Goal: Task Accomplishment & Management: Use online tool/utility

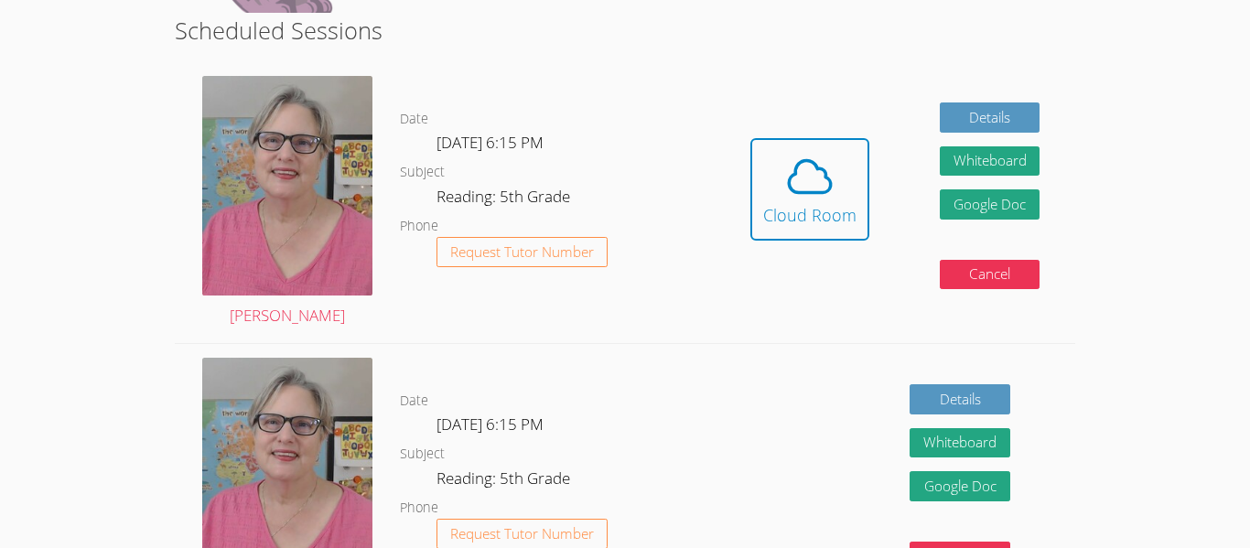
scroll to position [504, 0]
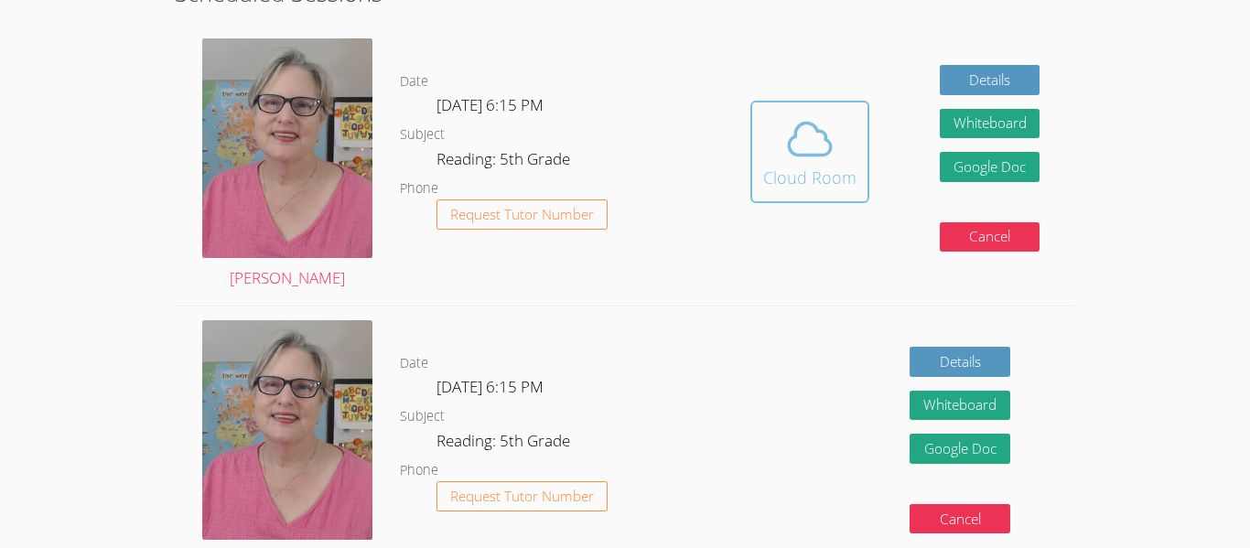
click at [789, 141] on icon at bounding box center [810, 139] width 42 height 32
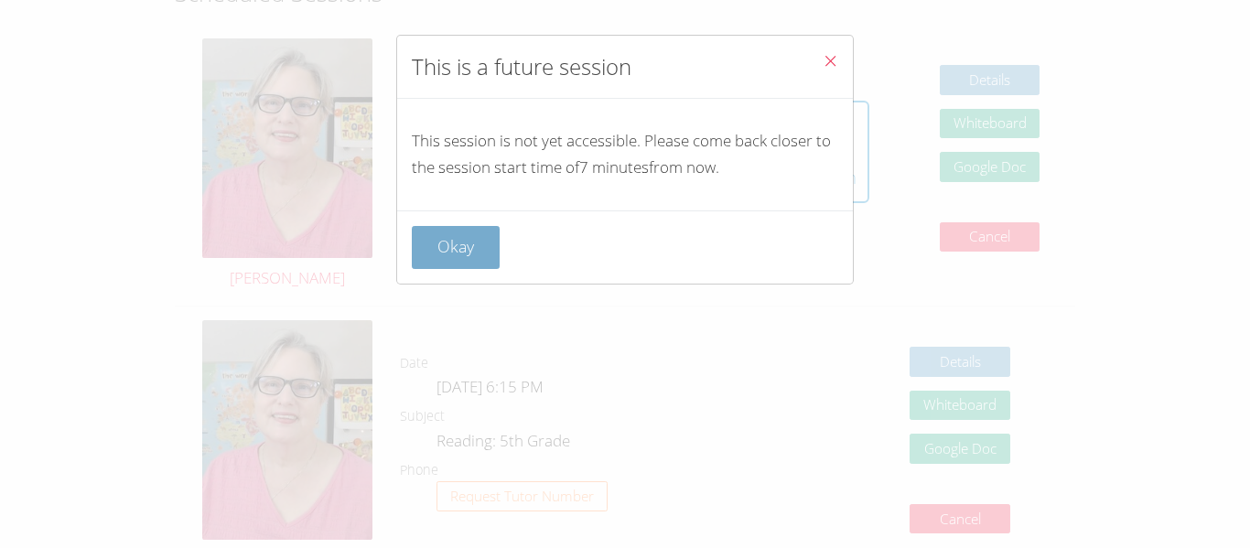
click at [441, 265] on button "Okay" at bounding box center [456, 247] width 88 height 43
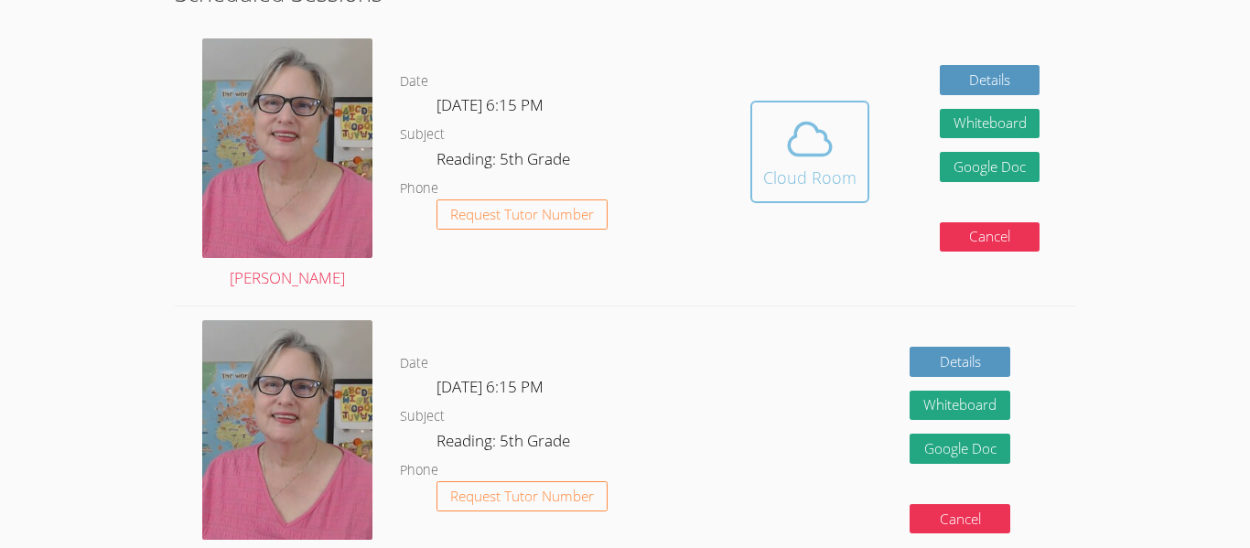
click at [826, 149] on icon at bounding box center [809, 138] width 51 height 51
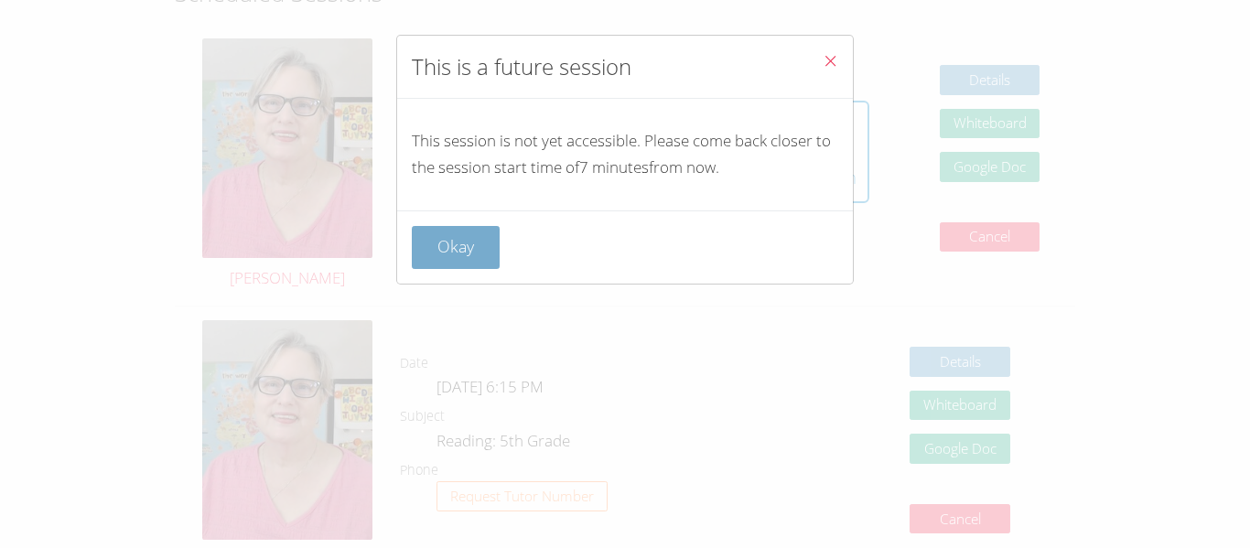
click at [462, 243] on button "Okay" at bounding box center [456, 247] width 88 height 43
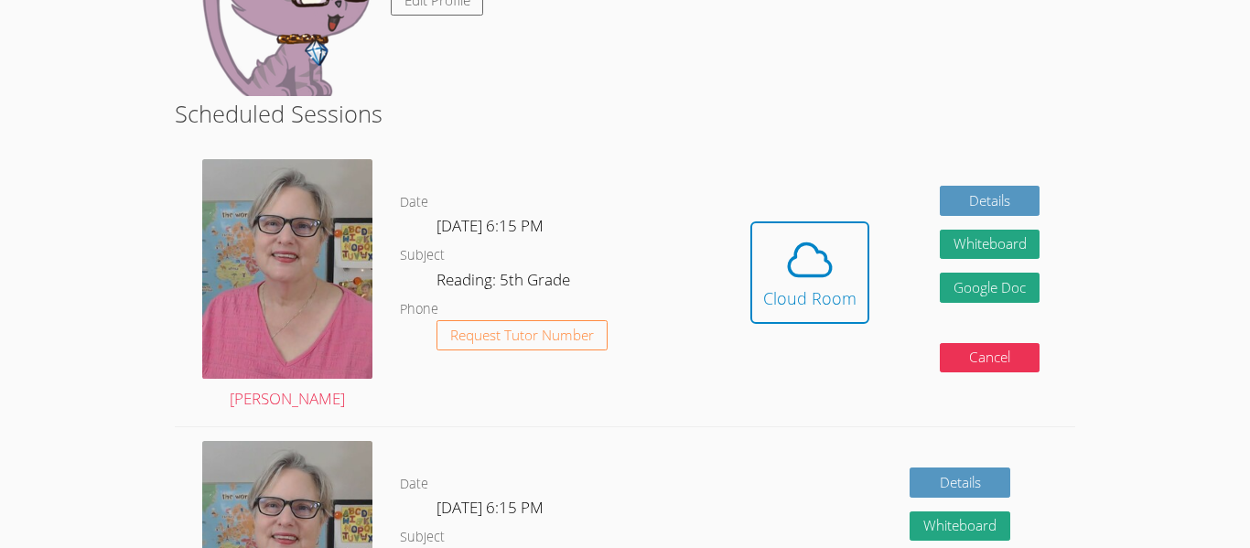
scroll to position [402, 0]
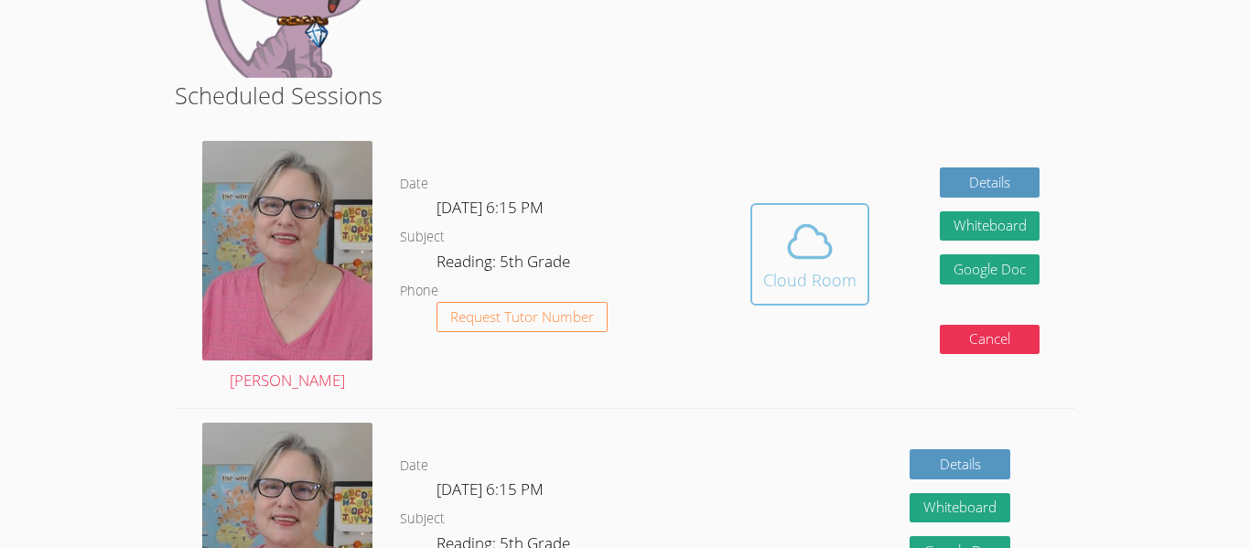
click at [827, 250] on icon at bounding box center [809, 241] width 51 height 51
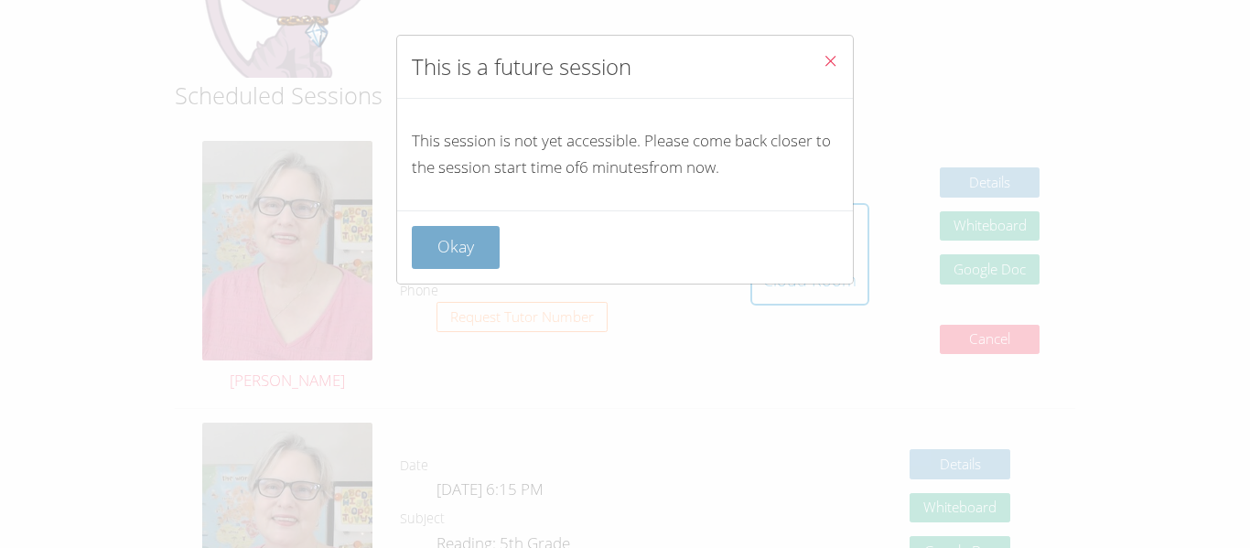
click at [421, 260] on button "Okay" at bounding box center [456, 247] width 88 height 43
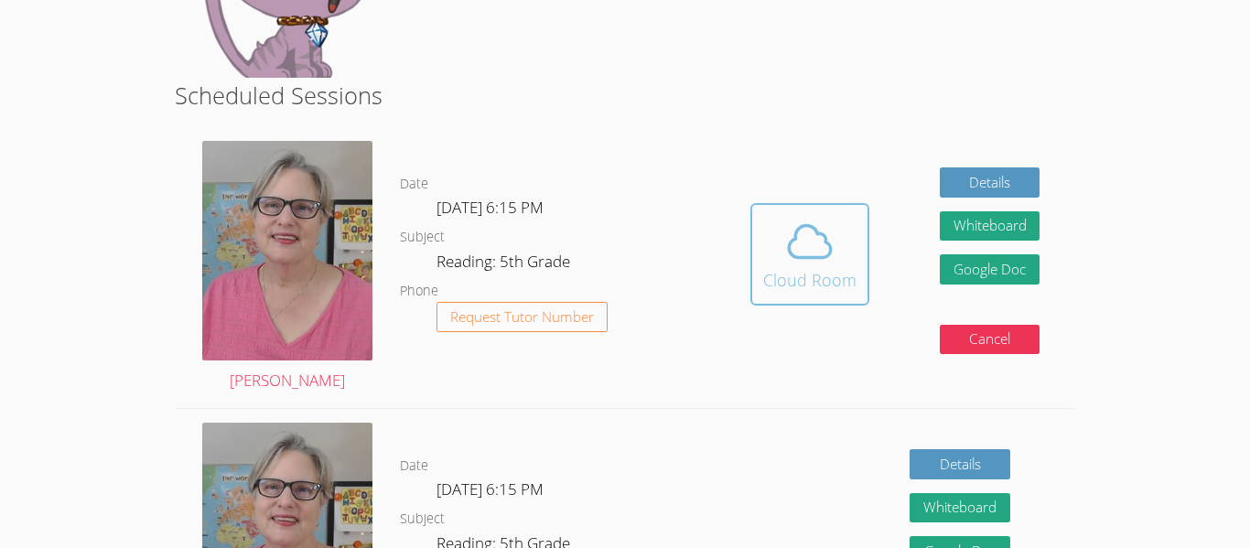
click at [800, 262] on icon at bounding box center [809, 241] width 51 height 51
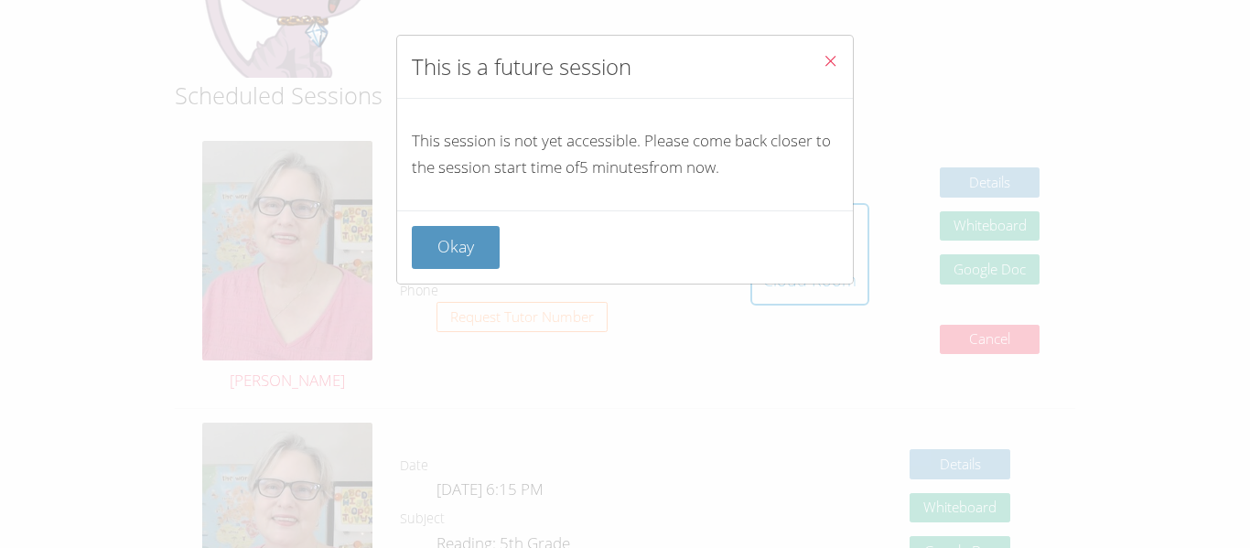
click at [809, 282] on div "Okay" at bounding box center [625, 247] width 456 height 73
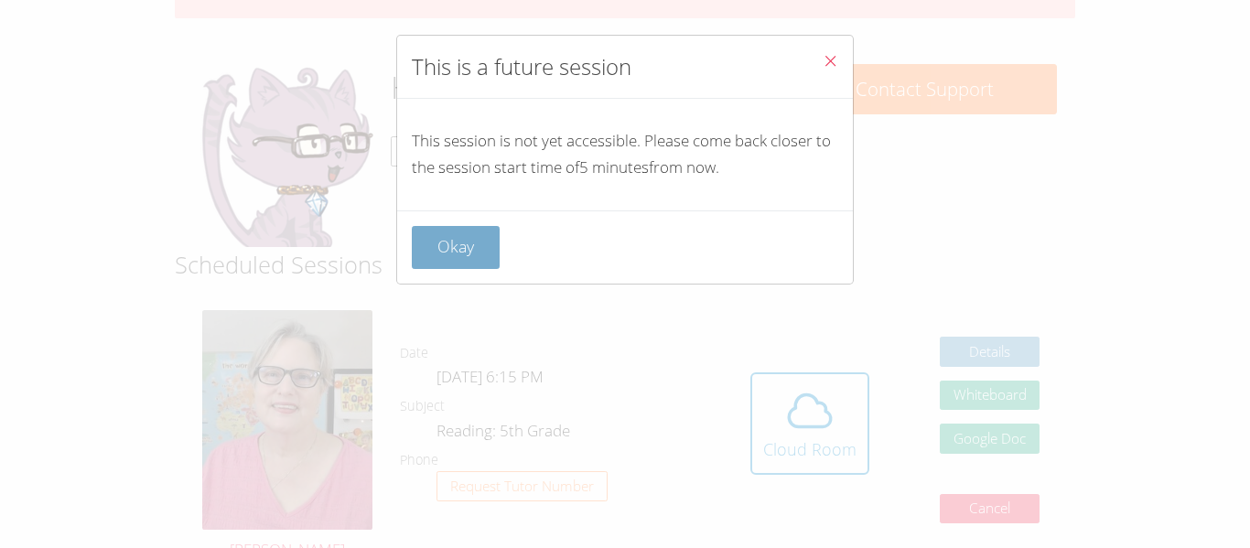
click at [449, 263] on button "Okay" at bounding box center [456, 247] width 88 height 43
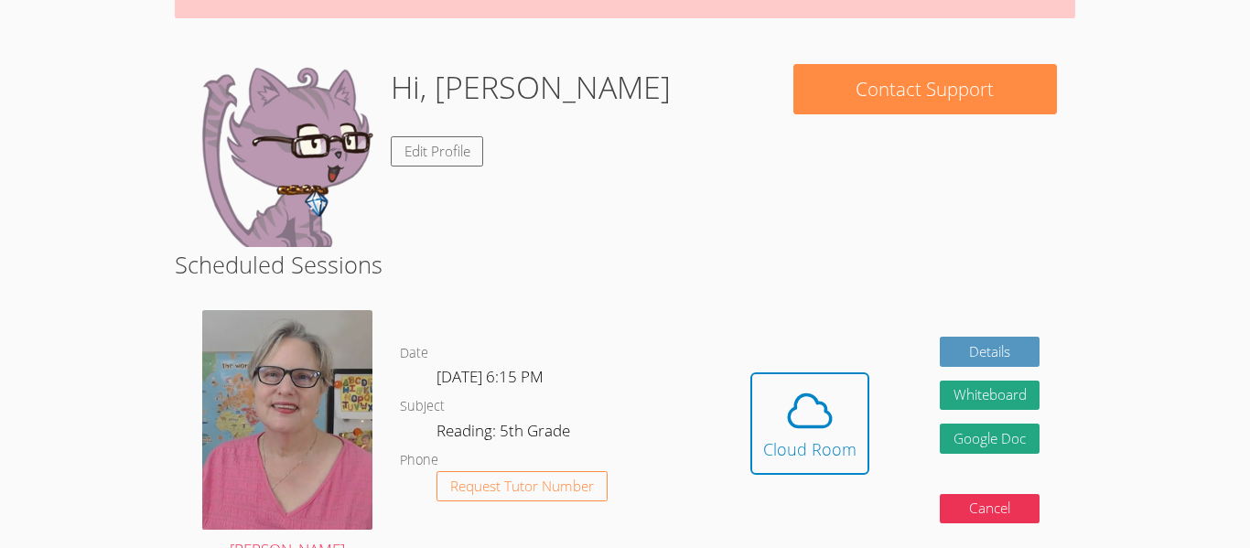
click at [444, 252] on h2 "Scheduled Sessions" at bounding box center [625, 264] width 901 height 35
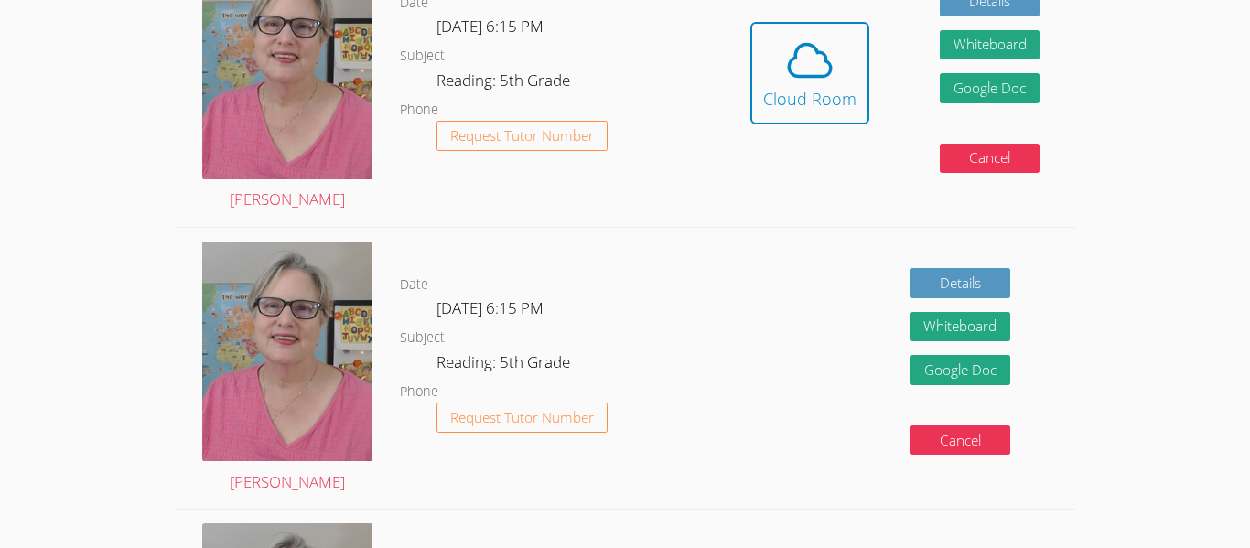
scroll to position [602, 0]
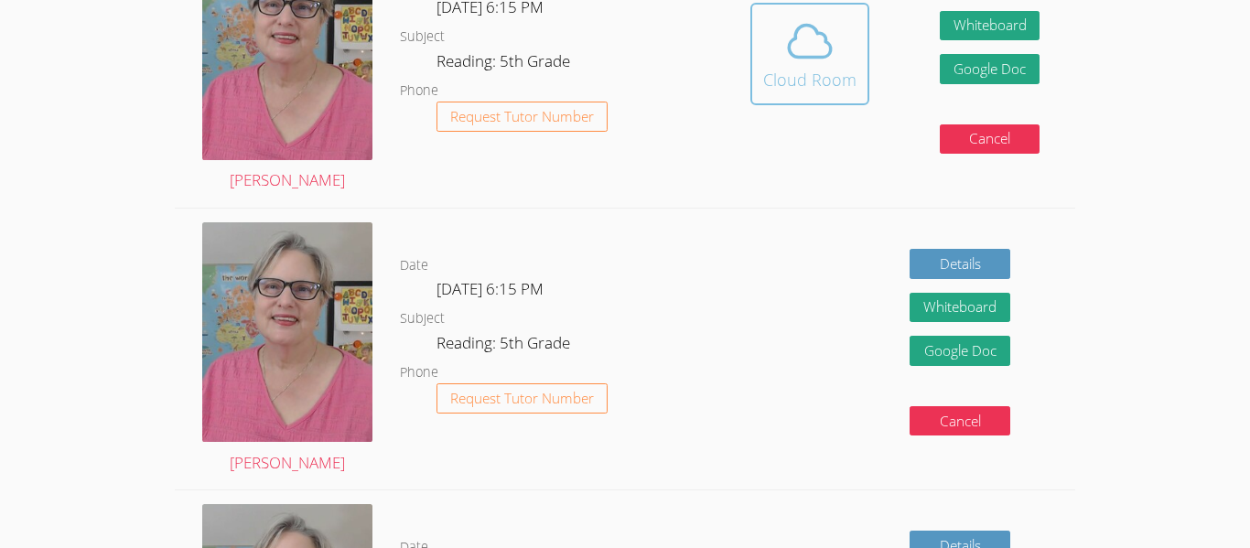
click at [776, 79] on div "Cloud Room" at bounding box center [809, 80] width 93 height 26
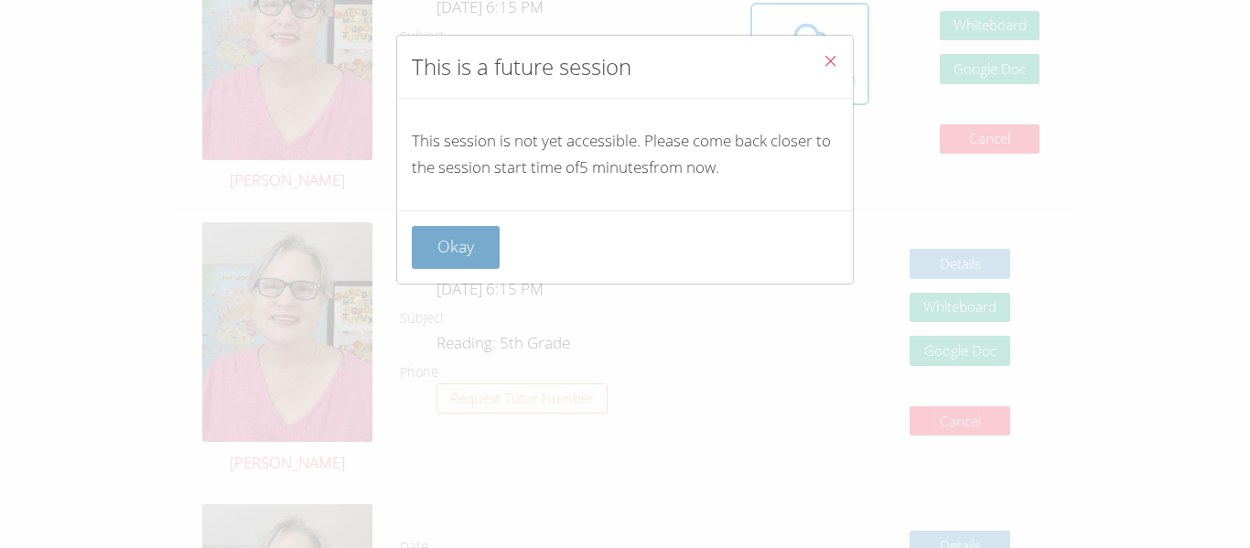
click at [449, 265] on button "Okay" at bounding box center [456, 247] width 88 height 43
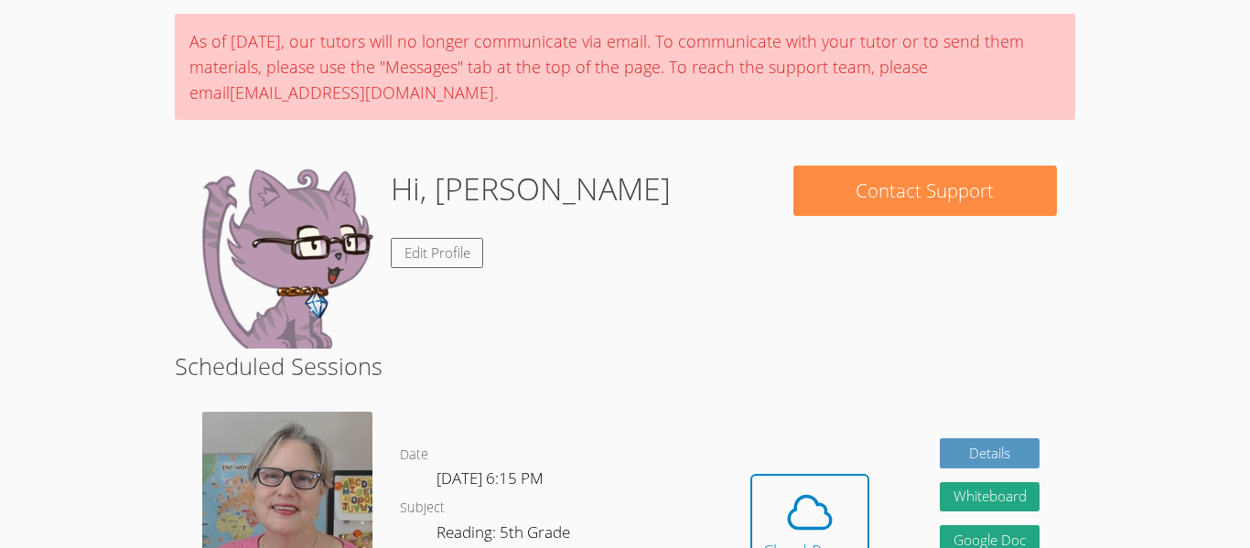
scroll to position [313, 0]
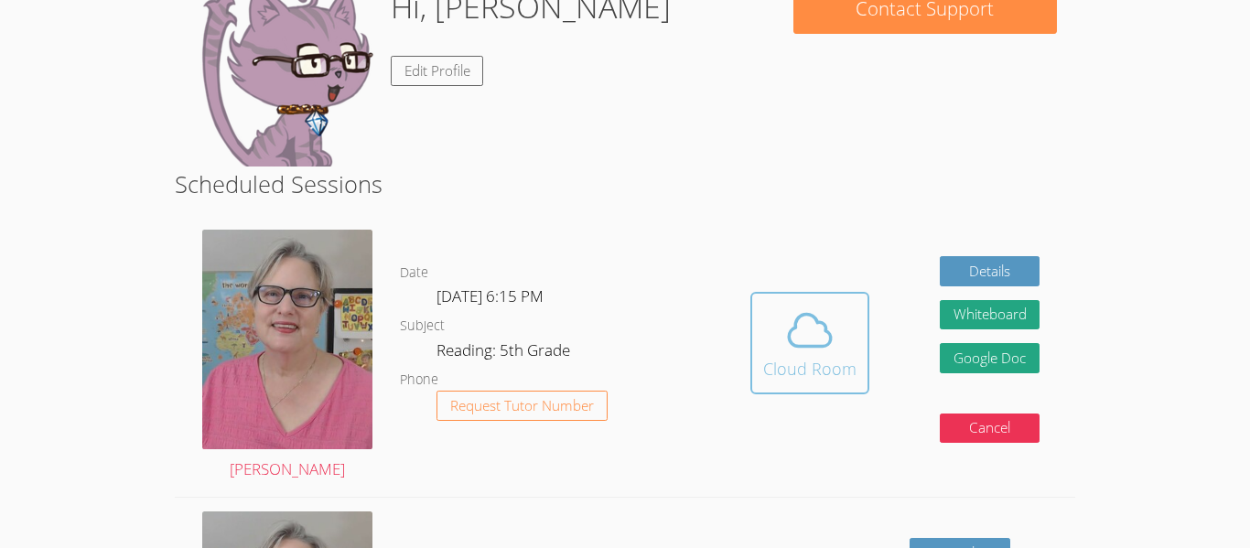
click at [791, 359] on div "Cloud Room" at bounding box center [809, 369] width 93 height 26
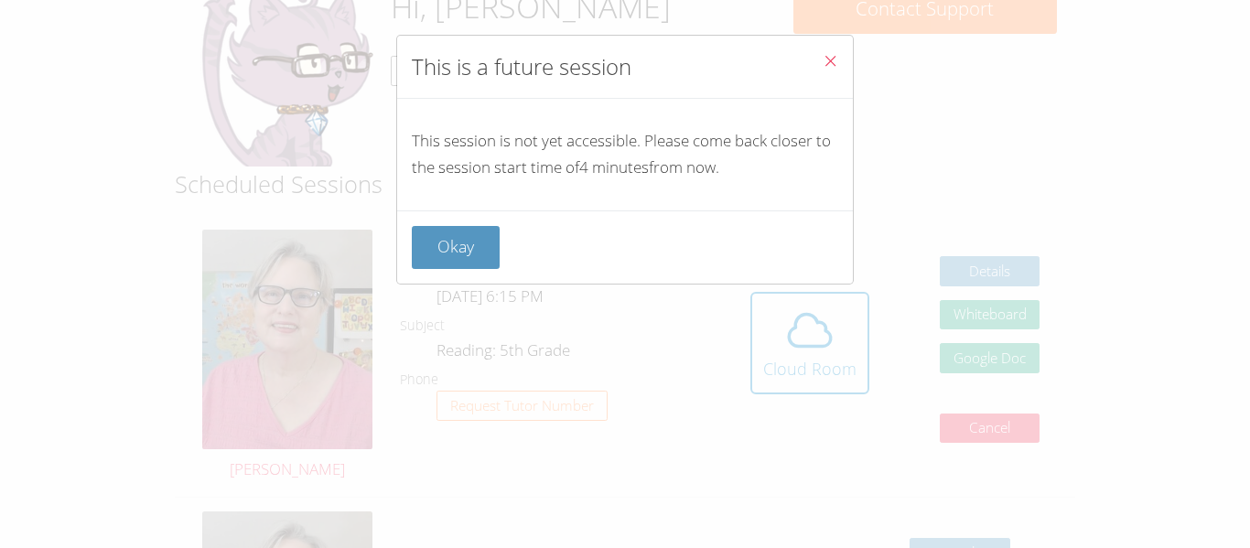
click at [488, 297] on div "This is a future session This session is not yet accessible. Please come back c…" at bounding box center [625, 274] width 1250 height 548
click at [496, 260] on button "Okay" at bounding box center [456, 247] width 88 height 43
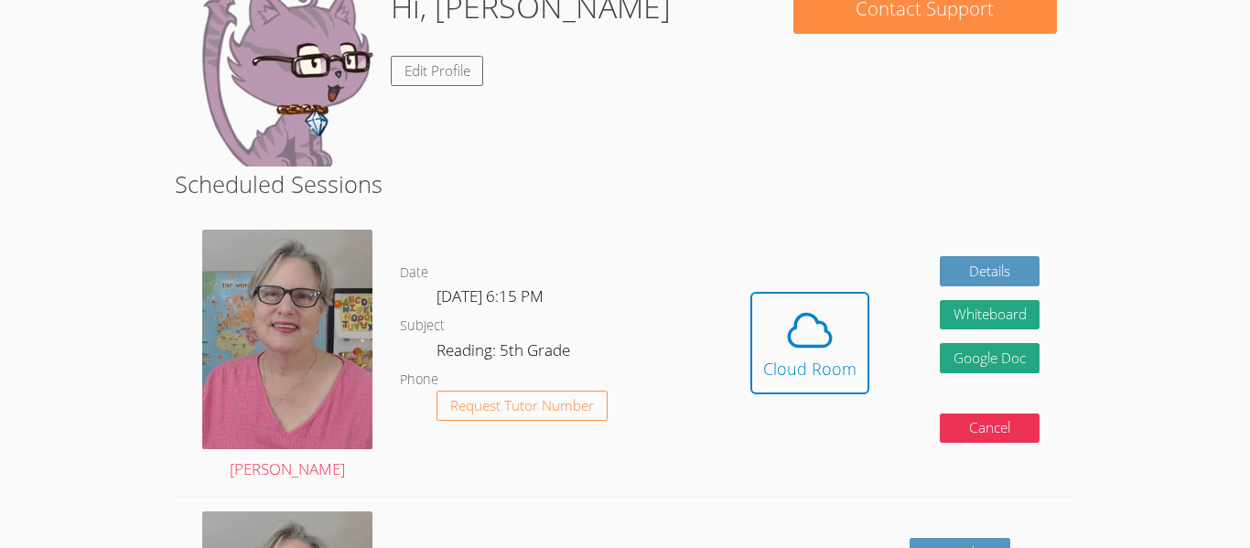
click at [447, 243] on div "Date Thu Oct 9, 6:15 PM Subject Reading: 5th Grade Phone Request Tutor Number" at bounding box center [557, 356] width 315 height 281
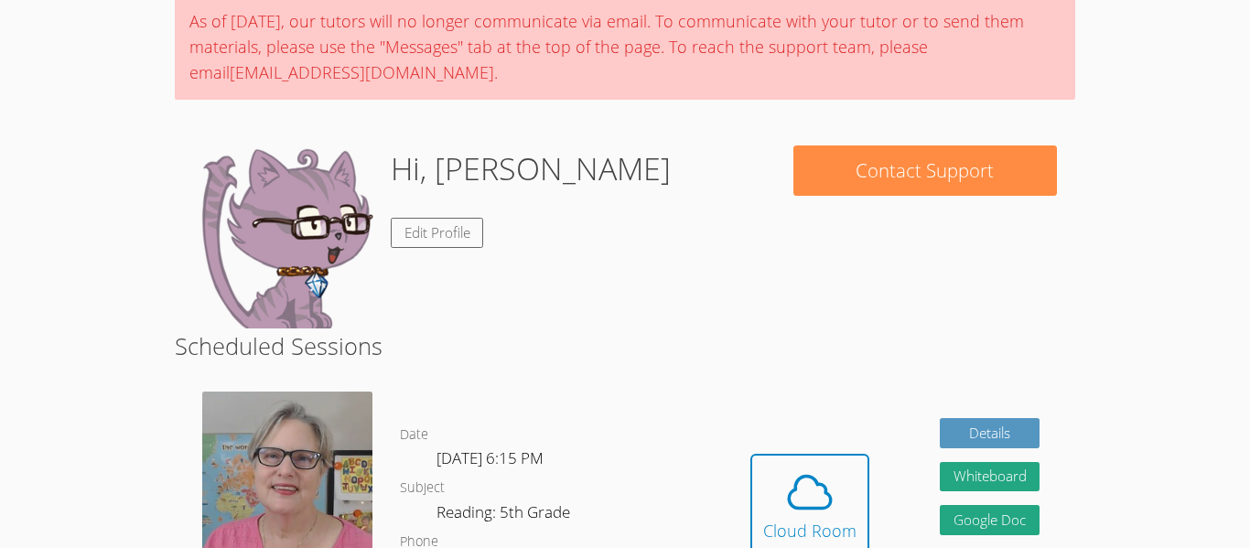
scroll to position [164, 0]
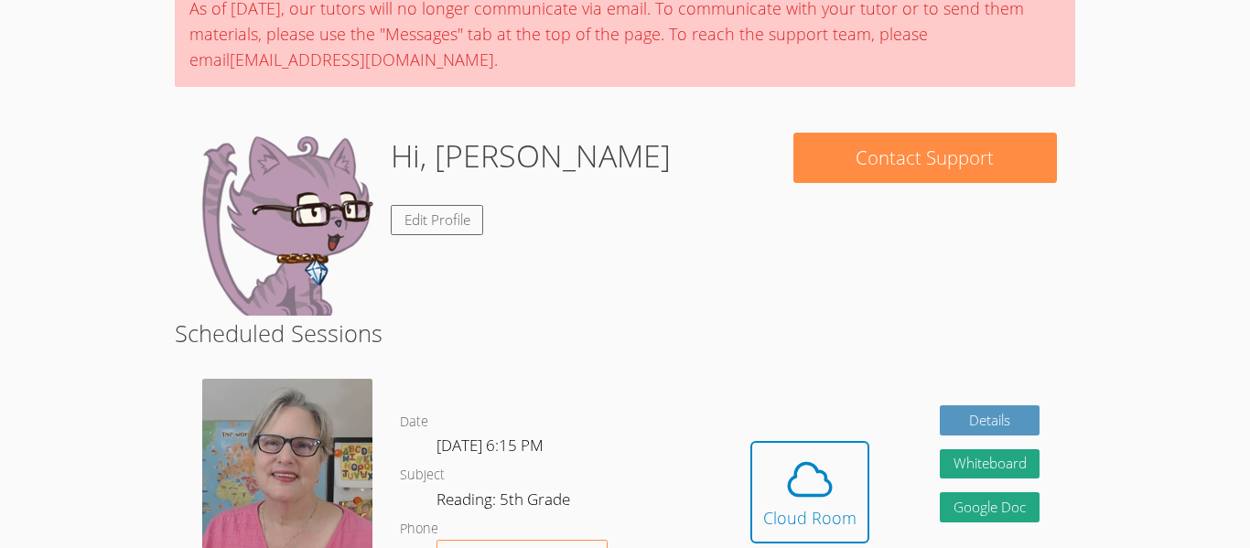
click at [255, 261] on img at bounding box center [284, 224] width 183 height 183
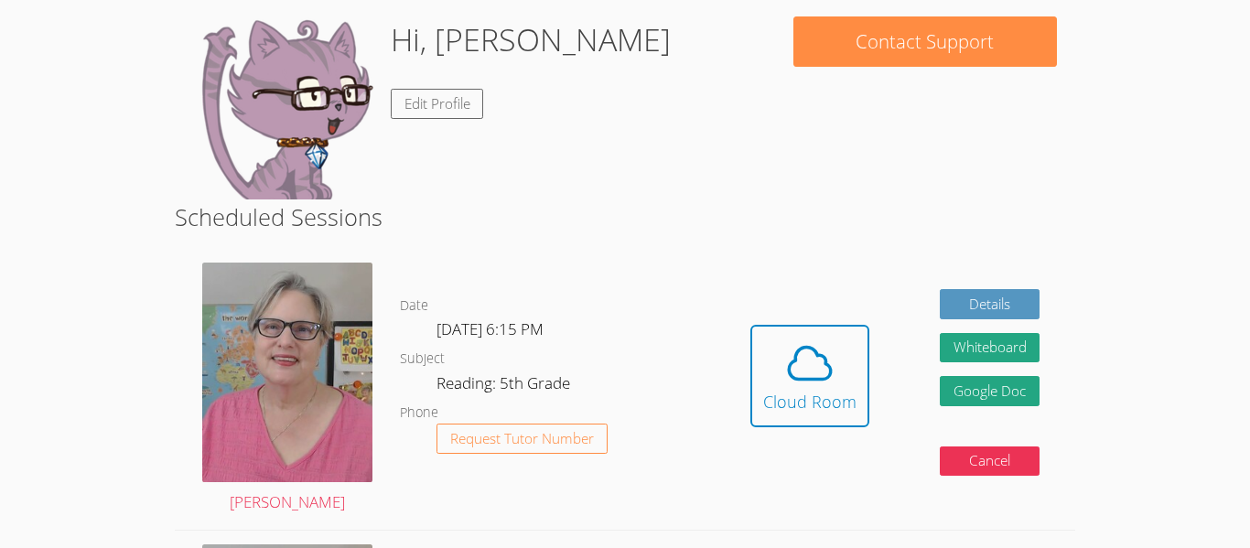
scroll to position [281, 0]
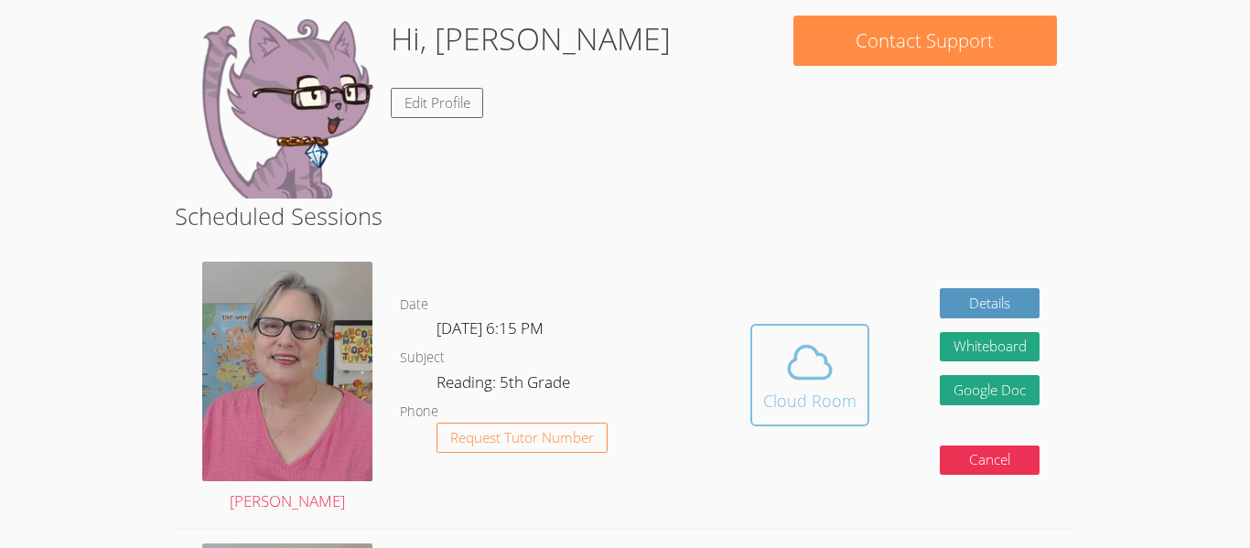
click at [773, 416] on button "Cloud Room" at bounding box center [809, 375] width 119 height 103
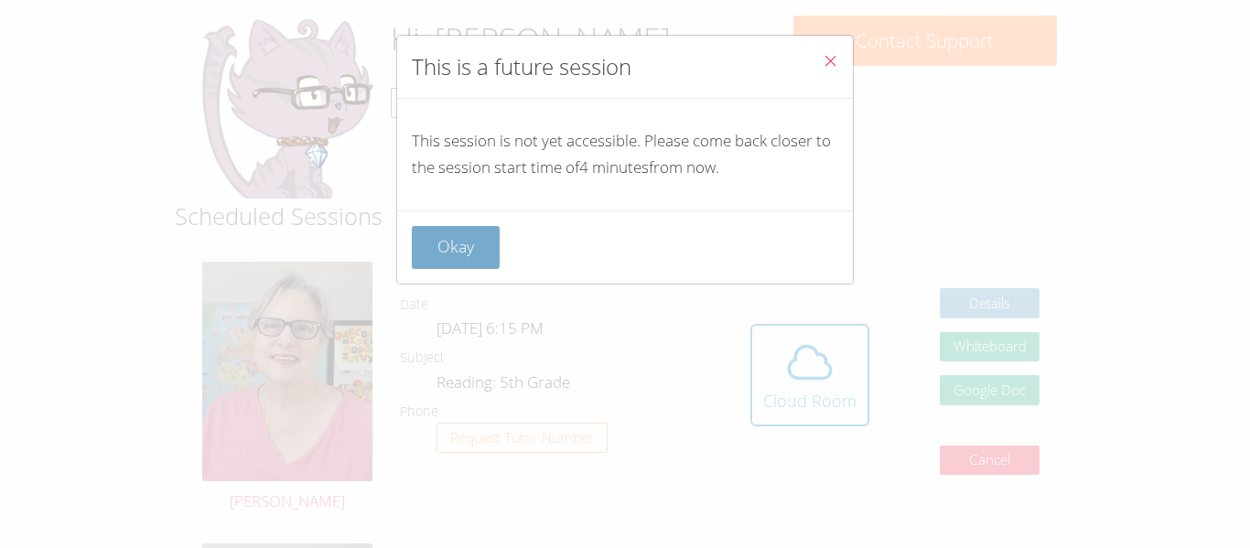
click at [427, 263] on button "Okay" at bounding box center [456, 247] width 88 height 43
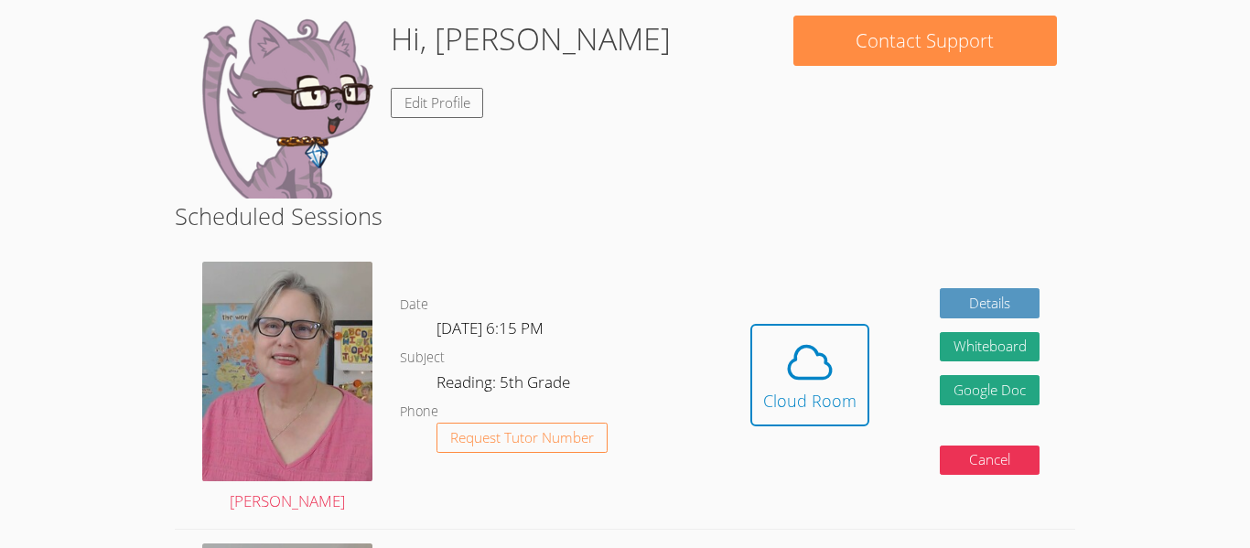
click at [750, 324] on button "Cloud Room" at bounding box center [809, 375] width 119 height 103
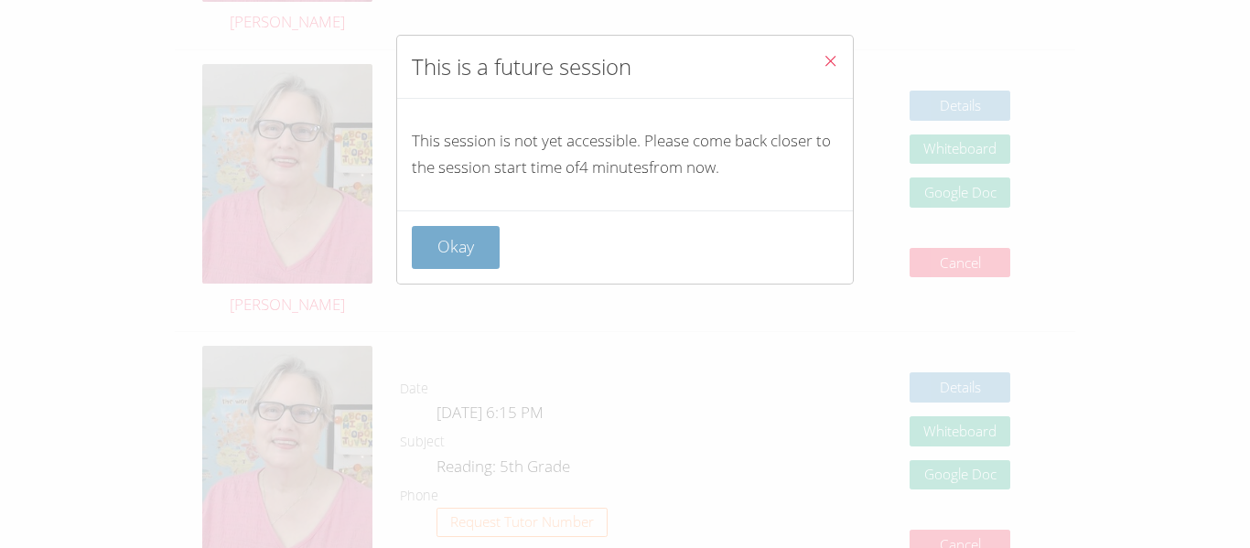
click at [448, 260] on button "Okay" at bounding box center [456, 247] width 88 height 43
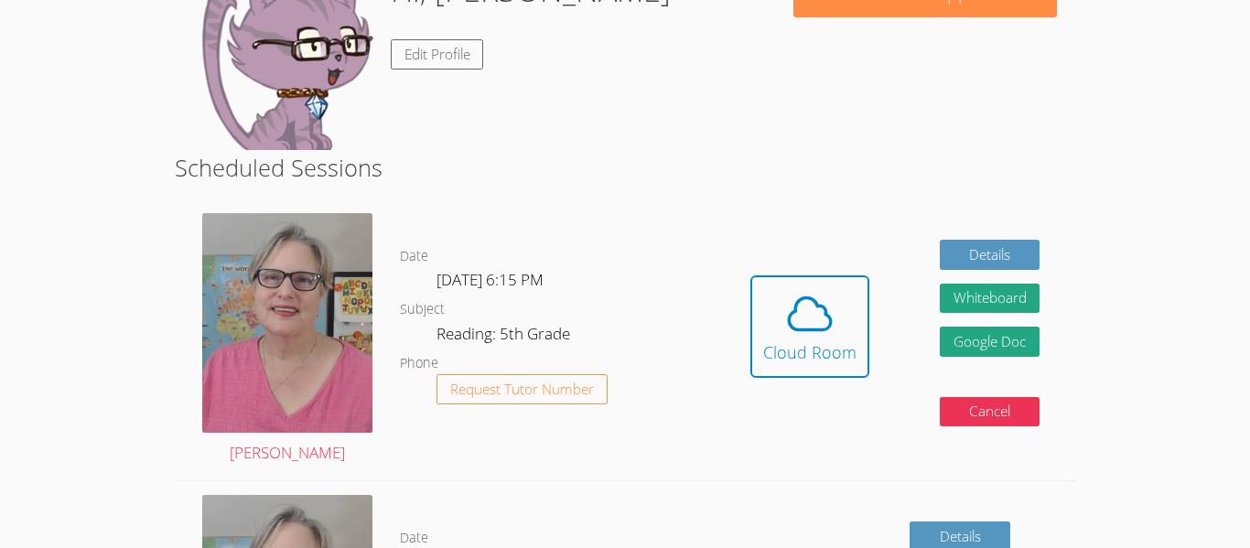
scroll to position [321, 0]
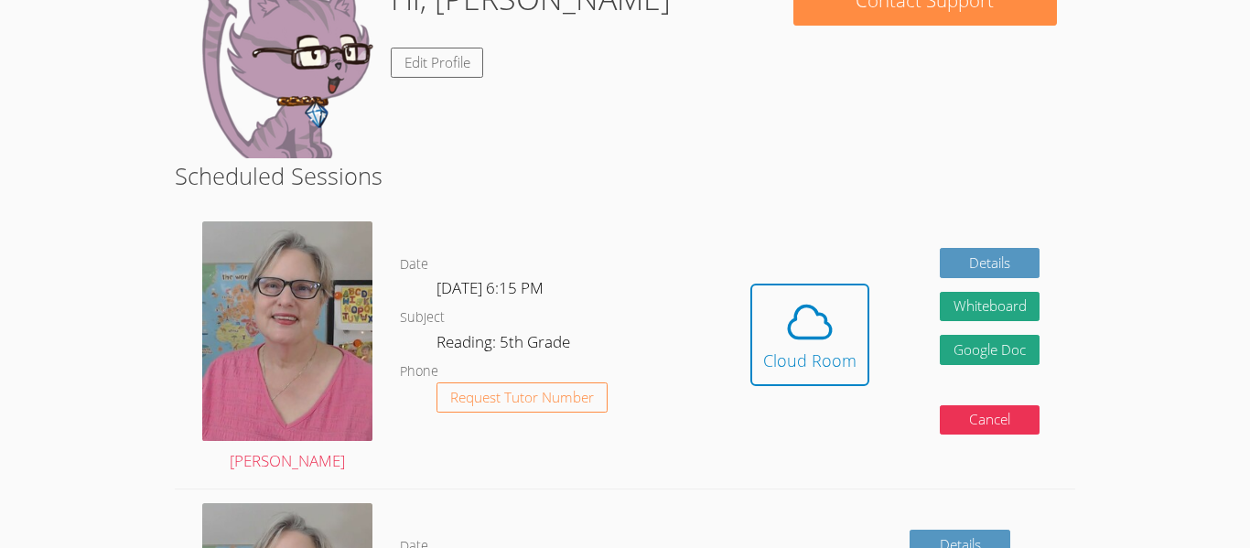
click at [750, 284] on button "Cloud Room" at bounding box center [809, 335] width 119 height 103
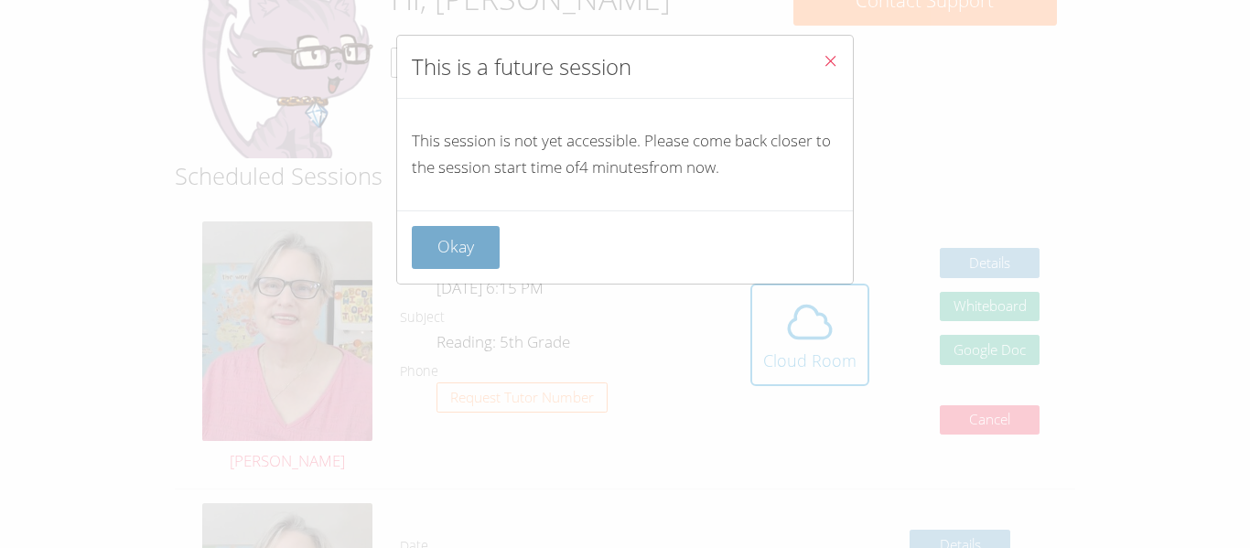
click at [427, 256] on button "Okay" at bounding box center [456, 247] width 88 height 43
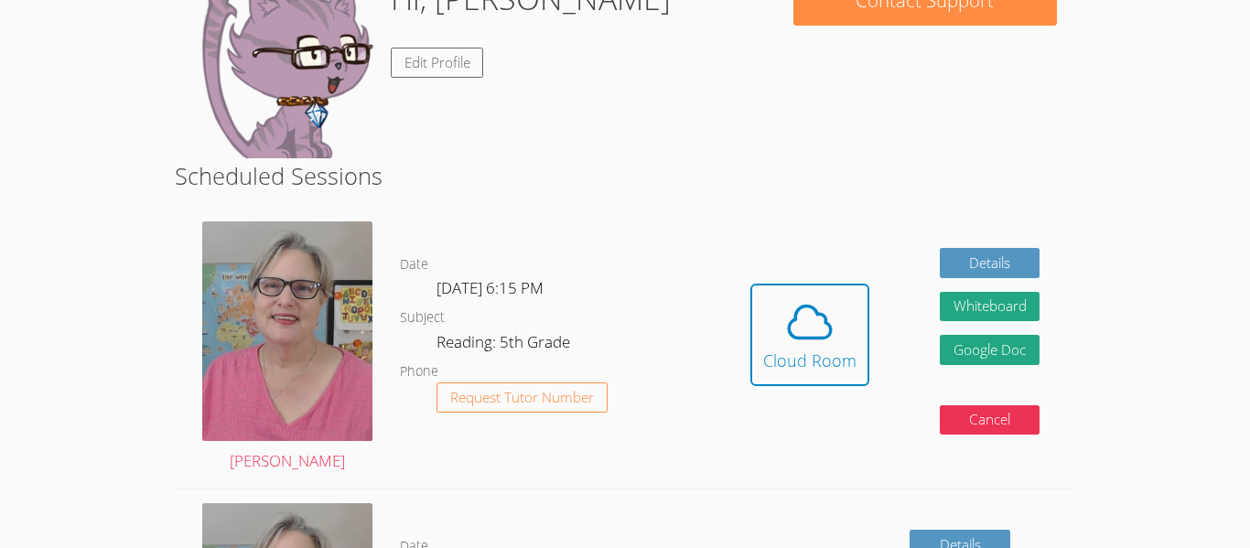
click at [750, 284] on button "Cloud Room" at bounding box center [809, 335] width 119 height 103
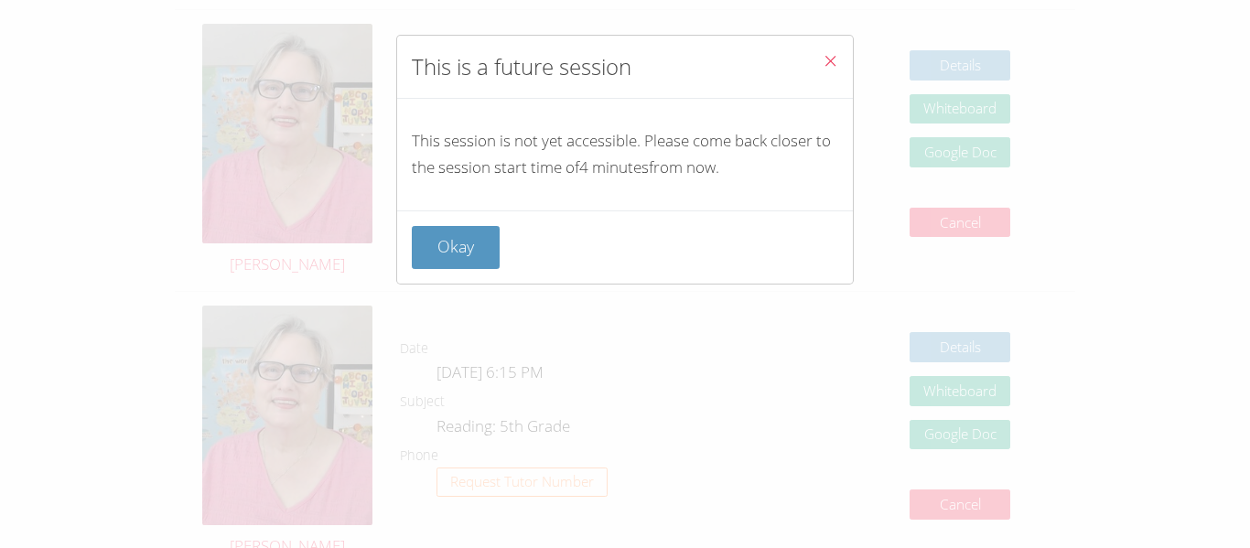
scroll to position [802, 0]
click at [441, 238] on button "Okay" at bounding box center [456, 247] width 88 height 43
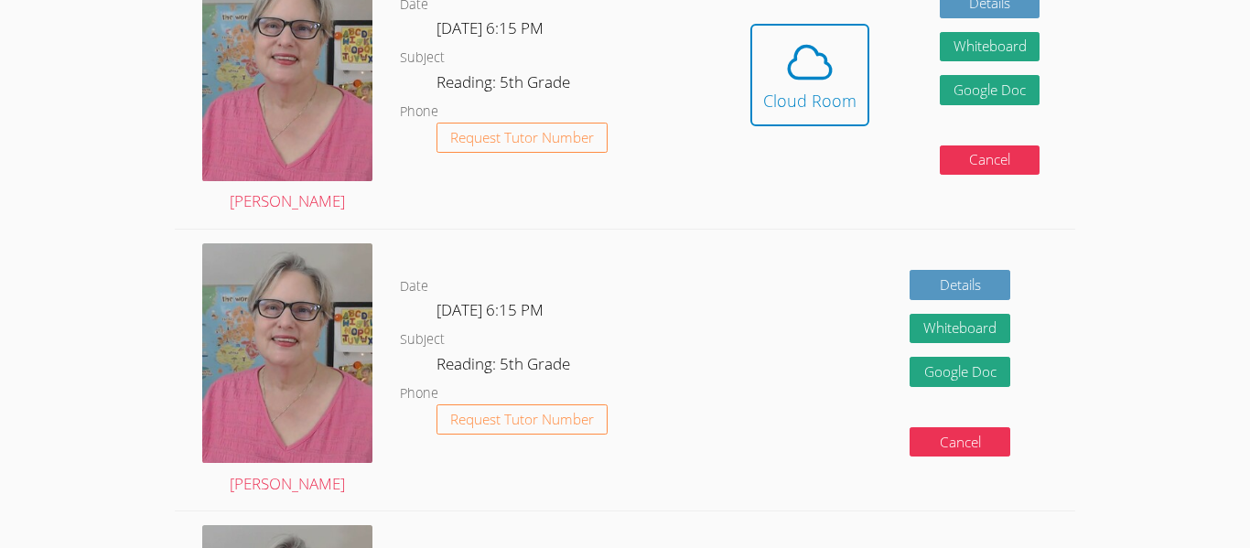
scroll to position [594, 0]
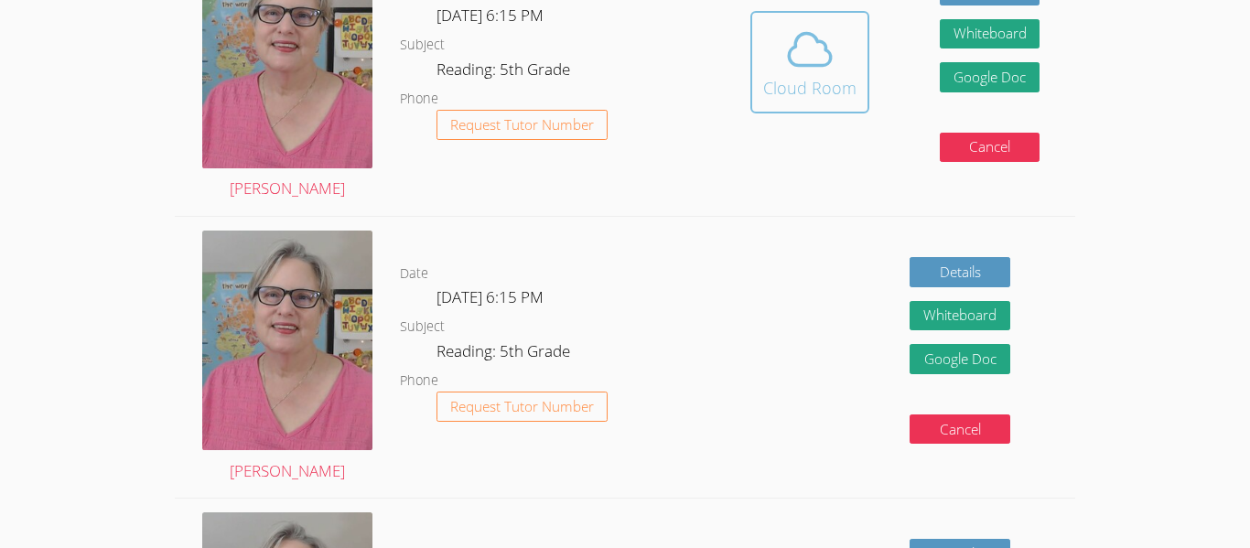
click at [750, 11] on button "Cloud Room" at bounding box center [809, 62] width 119 height 103
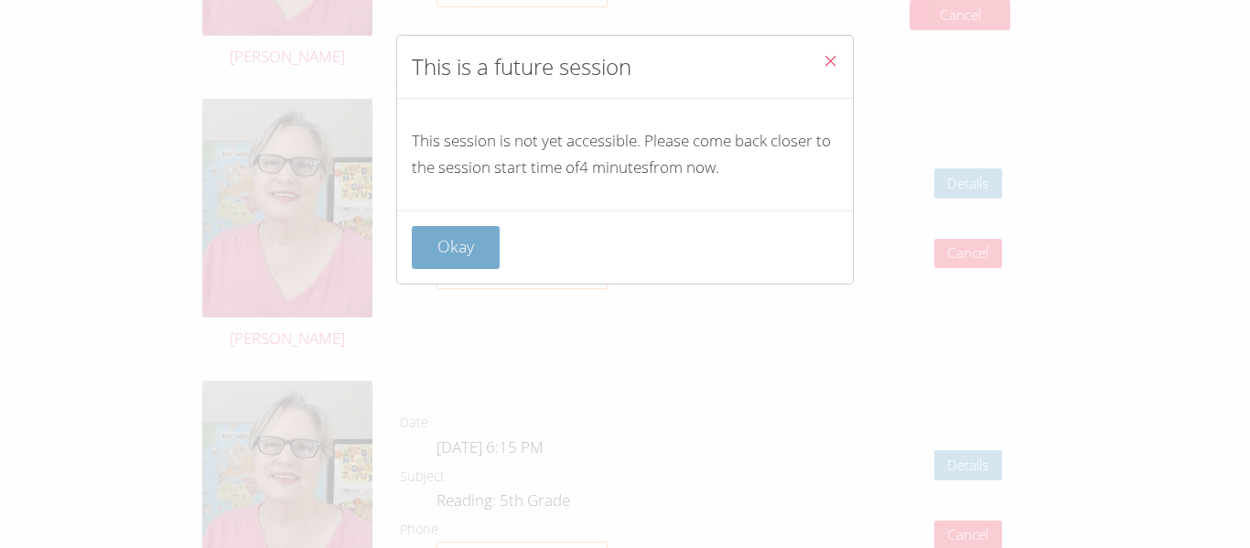
scroll to position [2033, 0]
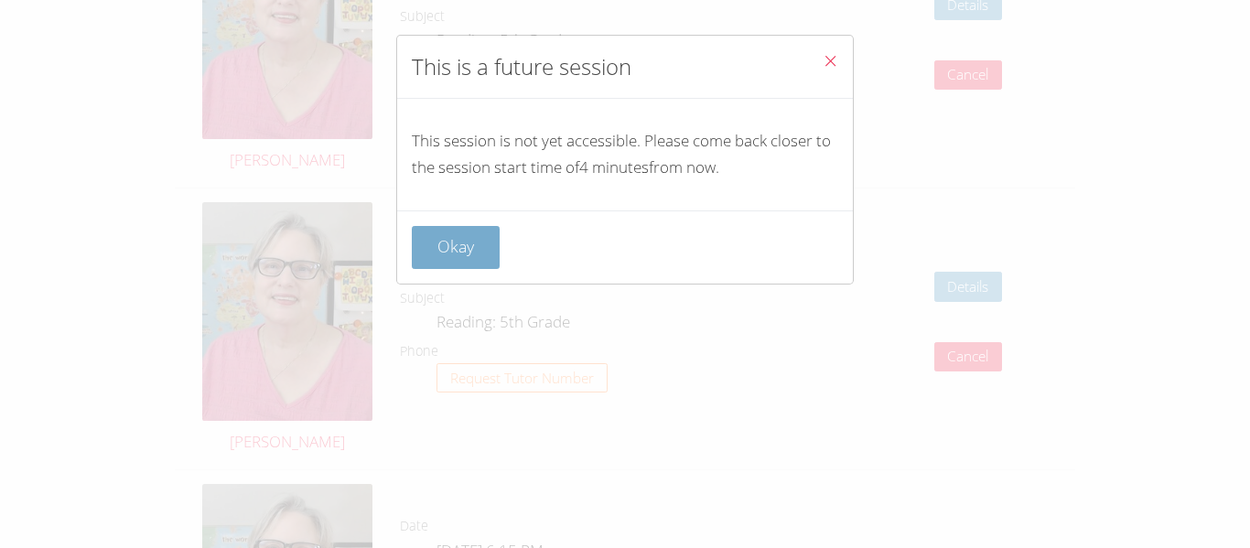
click at [459, 239] on button "Okay" at bounding box center [456, 247] width 88 height 43
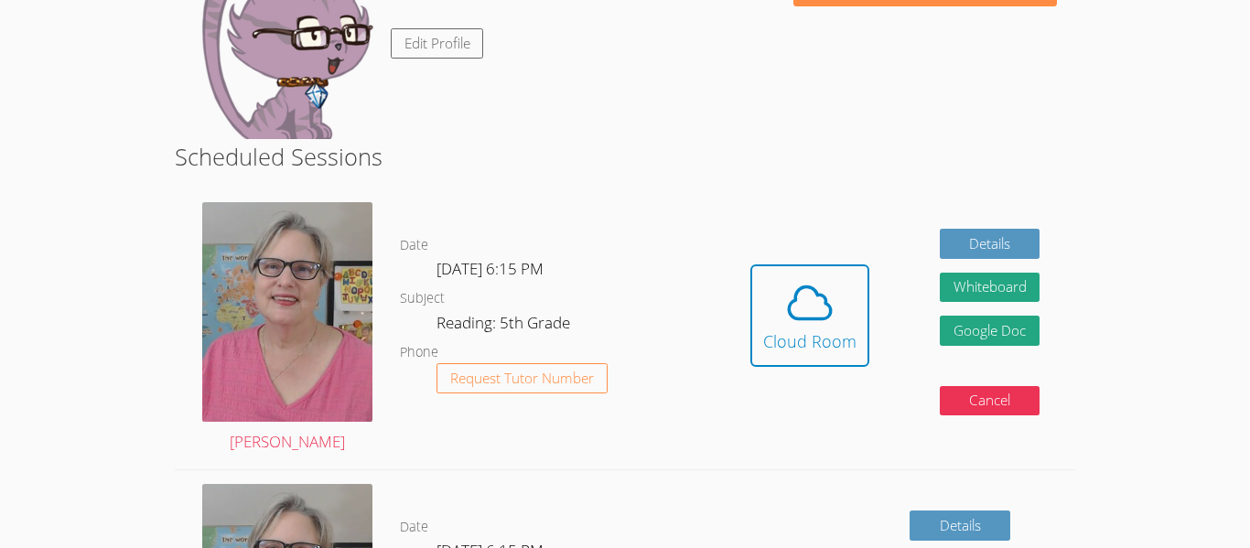
scroll to position [352, 0]
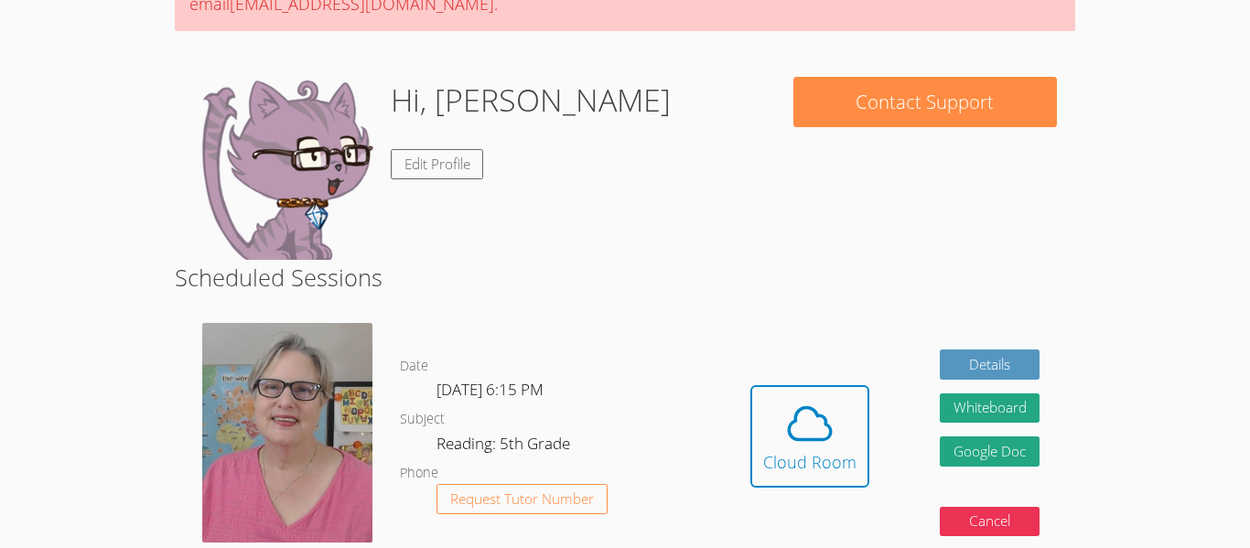
click at [750, 385] on button "Cloud Room" at bounding box center [809, 436] width 119 height 103
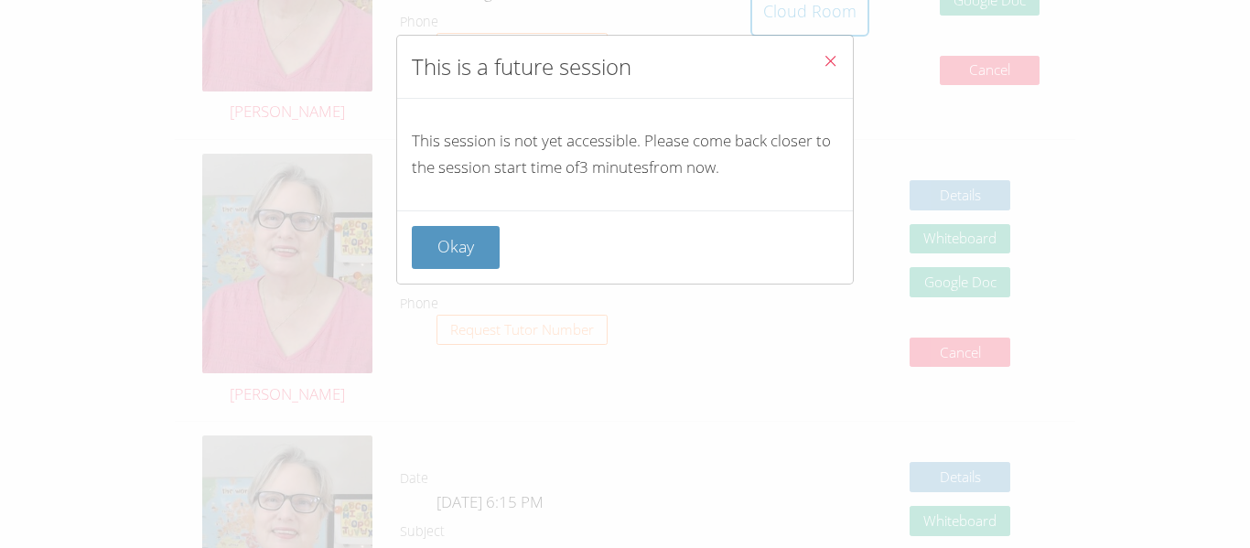
scroll to position [699, 0]
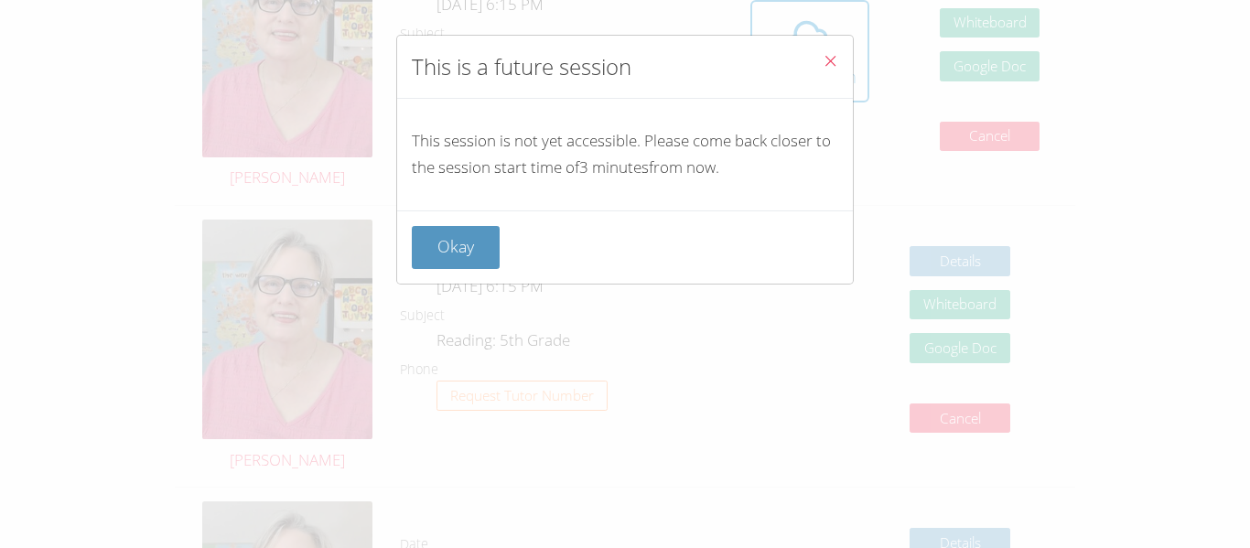
click at [824, 63] on icon "Close" at bounding box center [831, 61] width 16 height 16
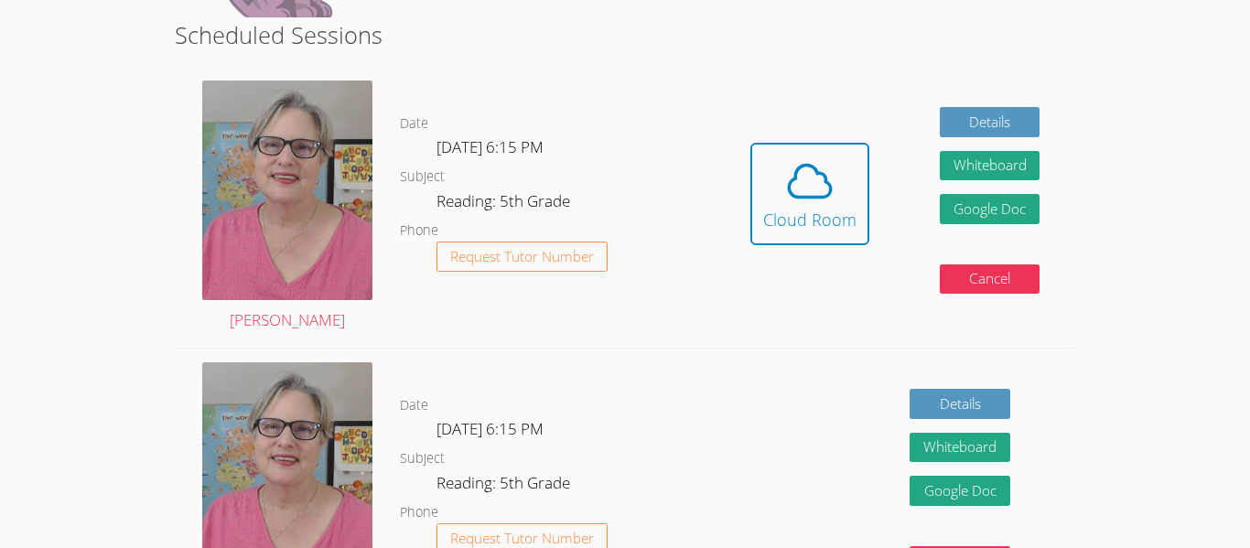
scroll to position [421, 0]
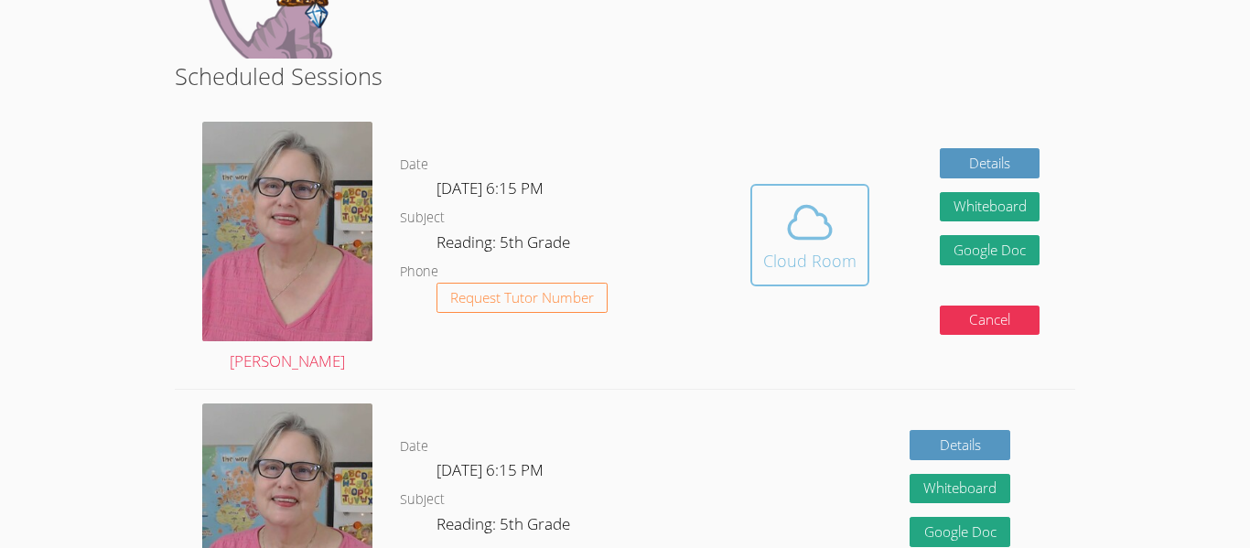
click at [812, 267] on div "Cloud Room" at bounding box center [809, 261] width 93 height 26
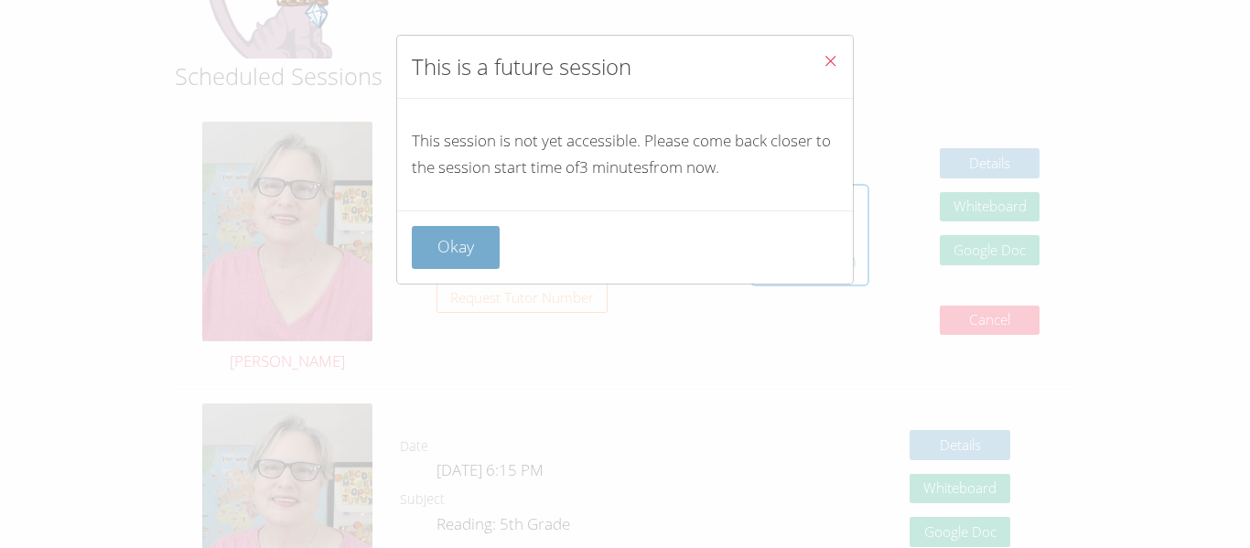
click at [463, 255] on button "Okay" at bounding box center [456, 247] width 88 height 43
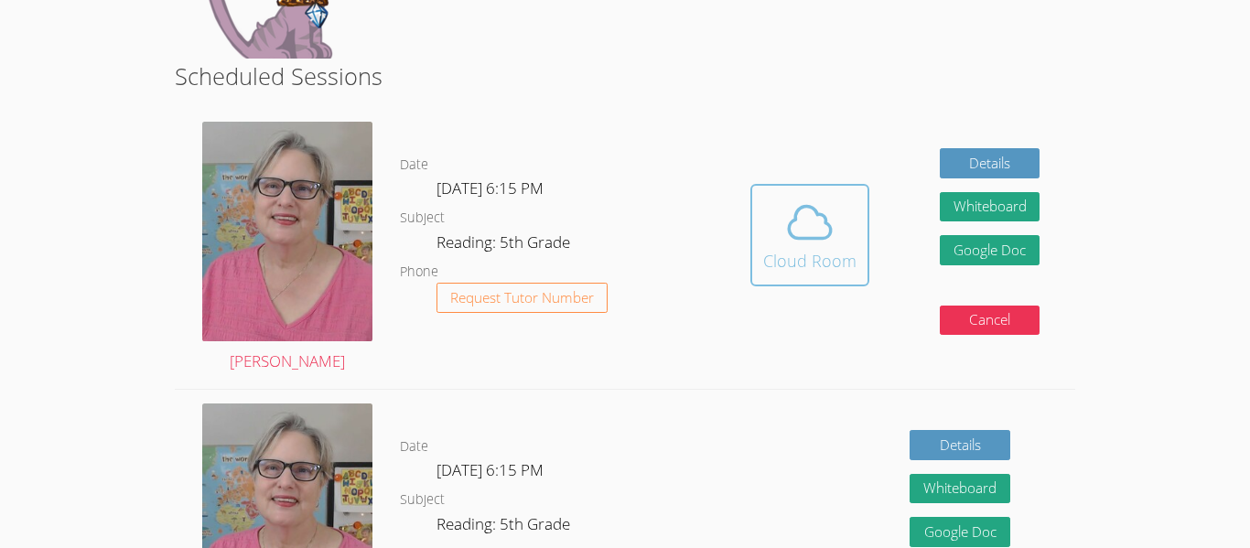
click at [801, 218] on icon at bounding box center [809, 222] width 51 height 51
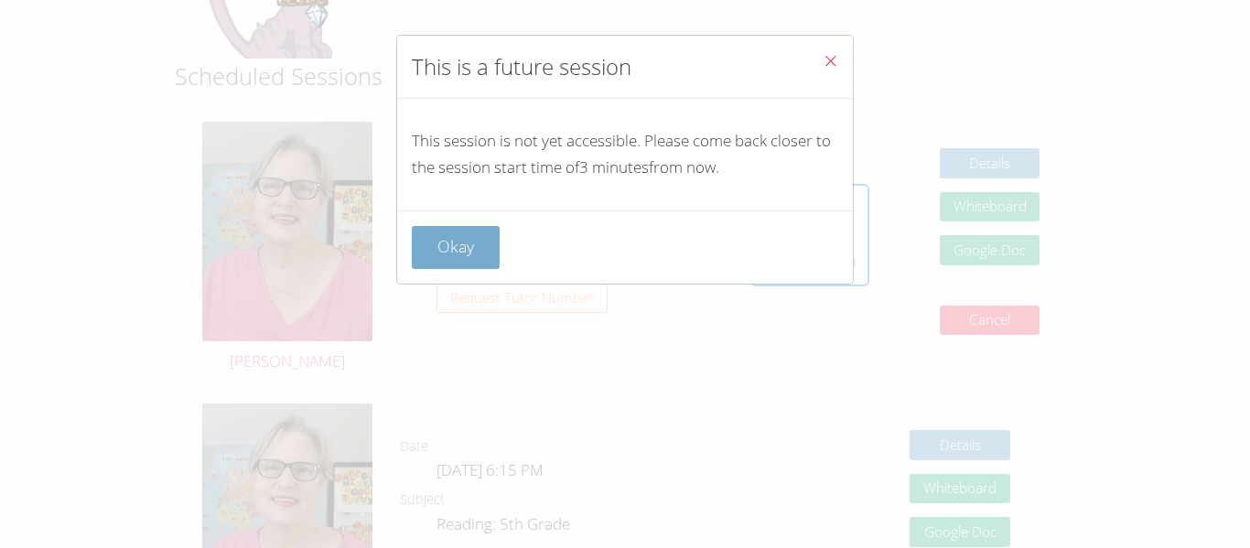
click at [426, 256] on button "Okay" at bounding box center [456, 247] width 88 height 43
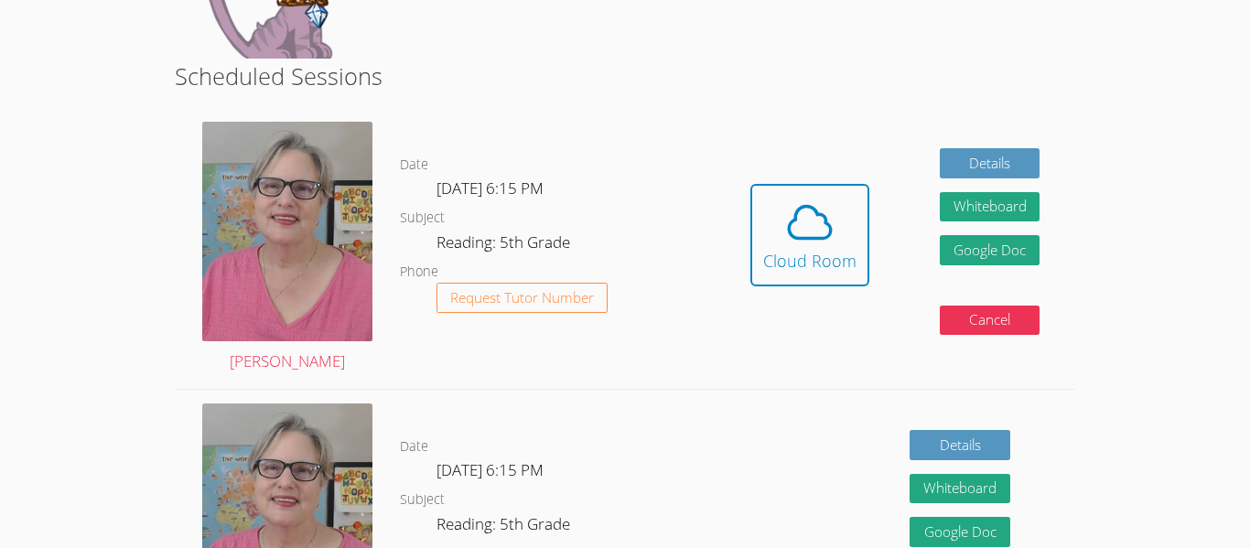
click at [426, 256] on dl "Date Thu Oct 9, 6:15 PM Subject Reading: 5th Grade Phone Request Tutor Number" at bounding box center [557, 249] width 315 height 190
click at [811, 220] on icon at bounding box center [809, 222] width 51 height 51
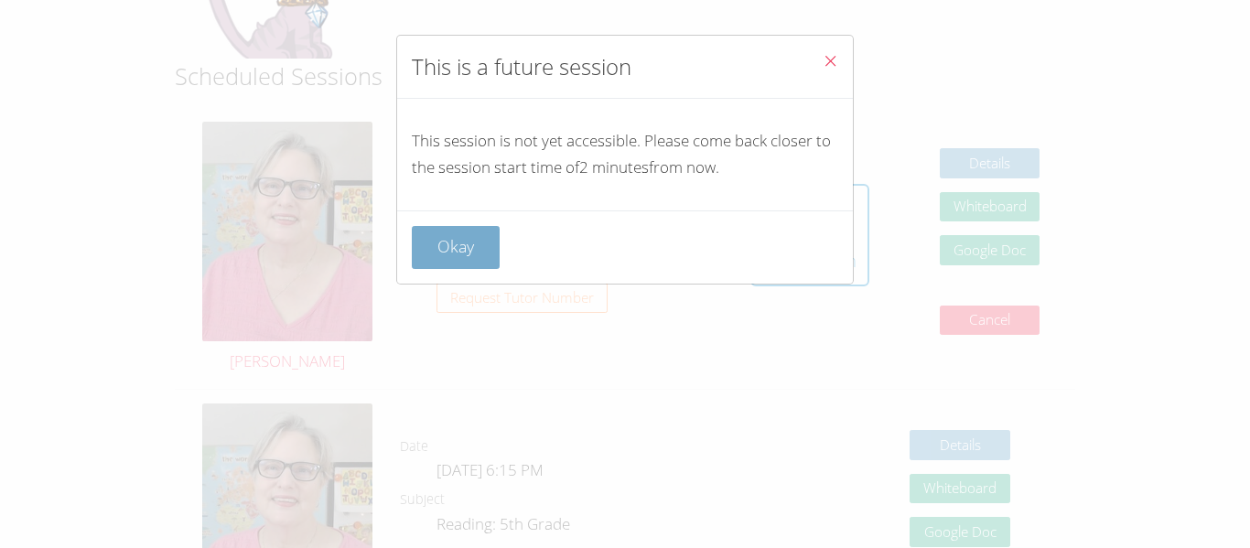
click at [426, 242] on button "Okay" at bounding box center [456, 247] width 88 height 43
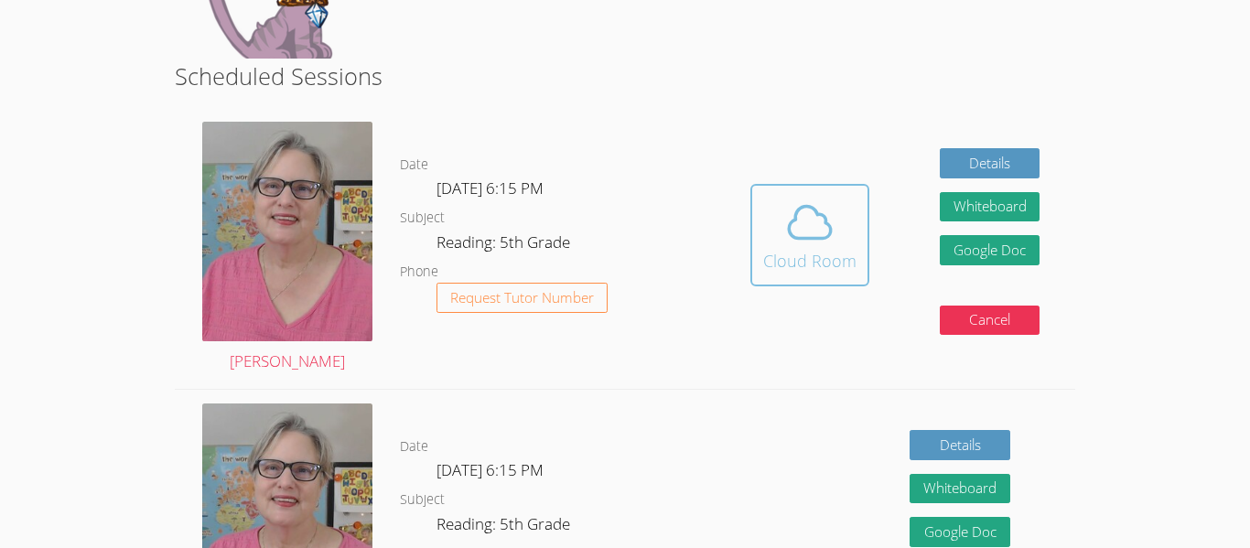
click at [789, 241] on icon at bounding box center [809, 222] width 51 height 51
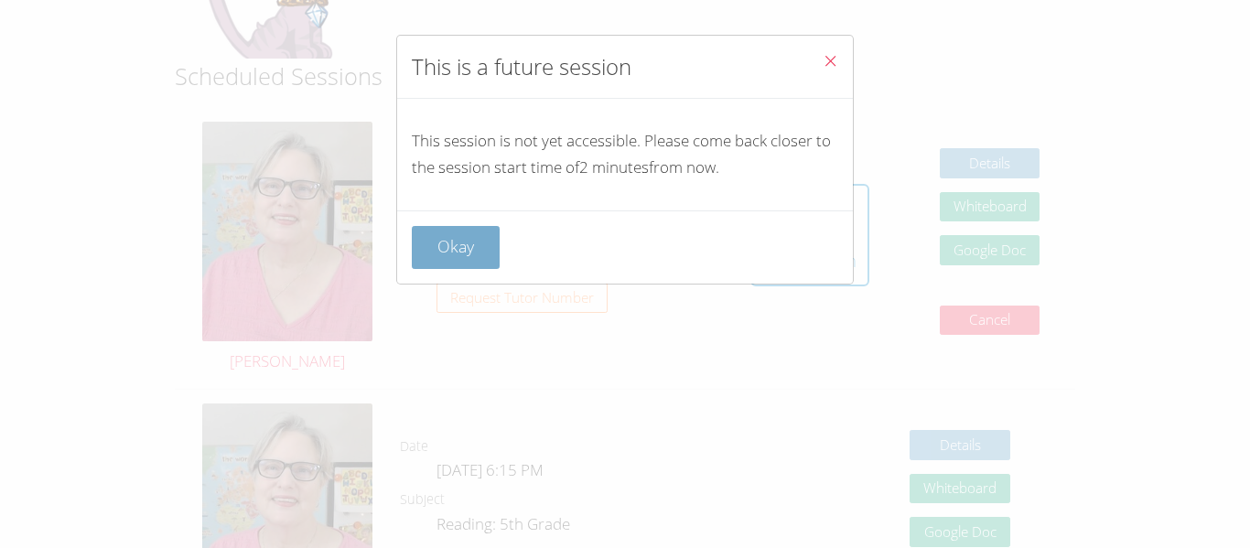
click at [447, 258] on button "Okay" at bounding box center [456, 247] width 88 height 43
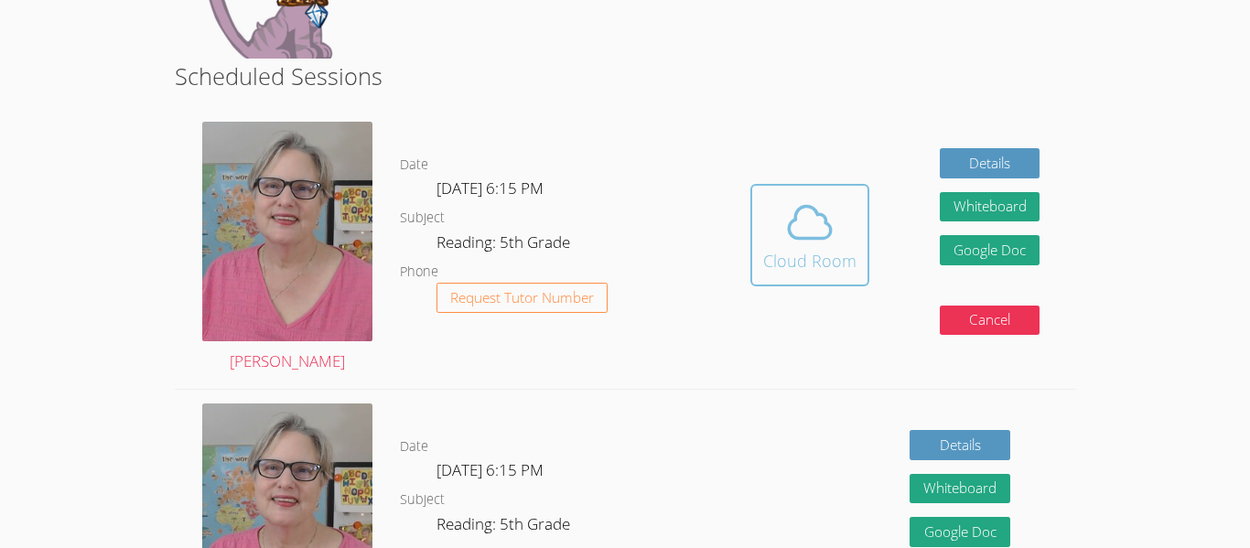
click at [781, 216] on span at bounding box center [809, 222] width 93 height 51
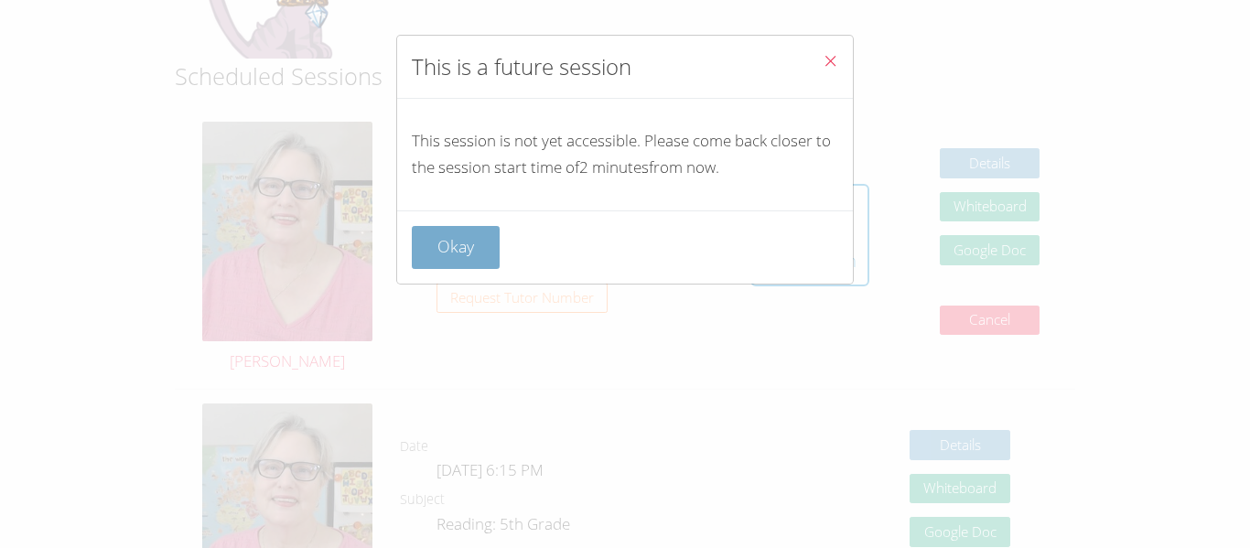
click at [426, 245] on button "Okay" at bounding box center [456, 247] width 88 height 43
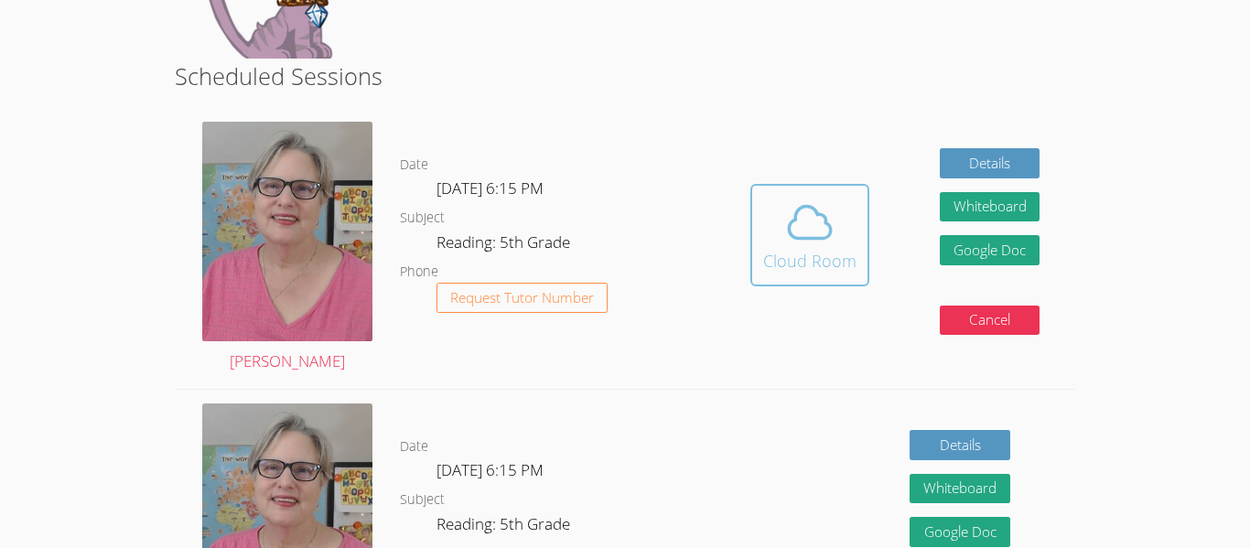
click at [794, 265] on div "Cloud Room" at bounding box center [809, 261] width 93 height 26
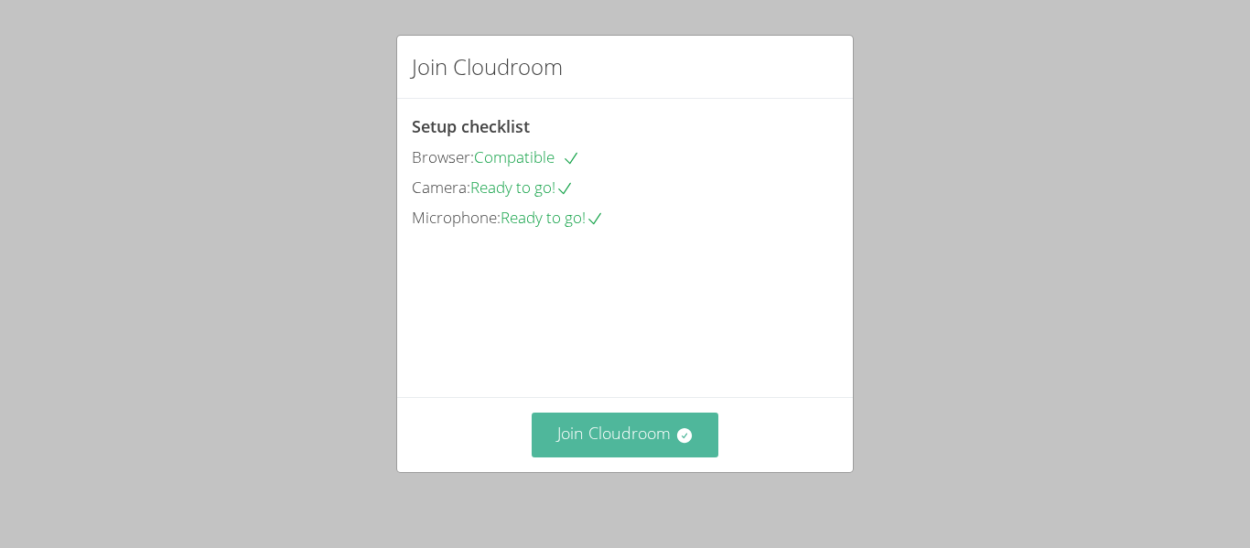
click at [568, 455] on button "Join Cloudroom" at bounding box center [626, 435] width 188 height 45
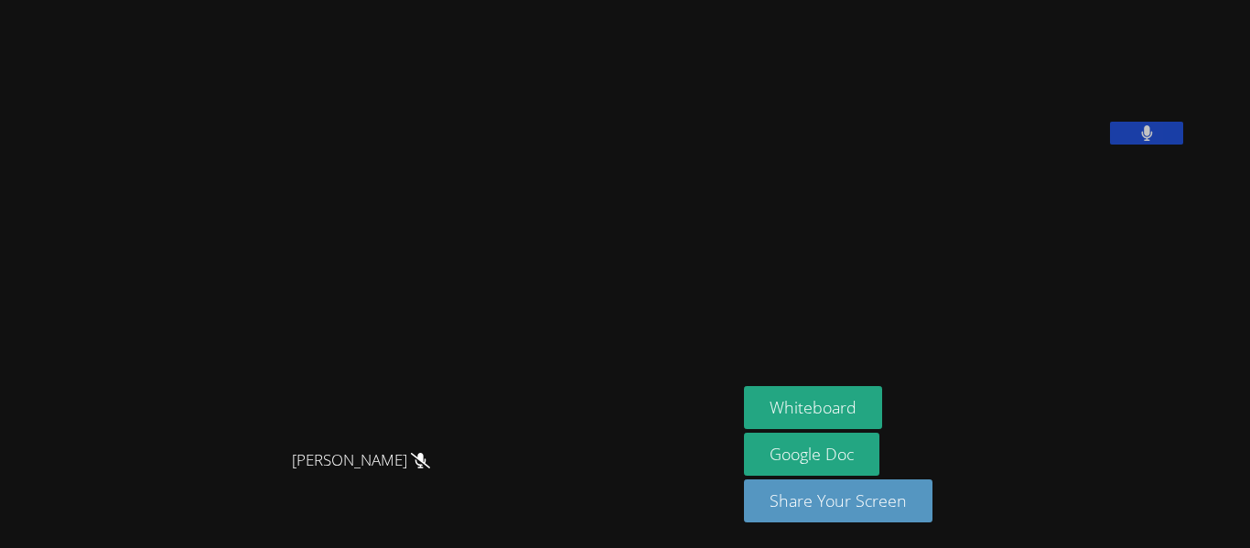
click at [1183, 145] on button at bounding box center [1146, 133] width 73 height 23
click at [1157, 141] on icon at bounding box center [1147, 133] width 19 height 16
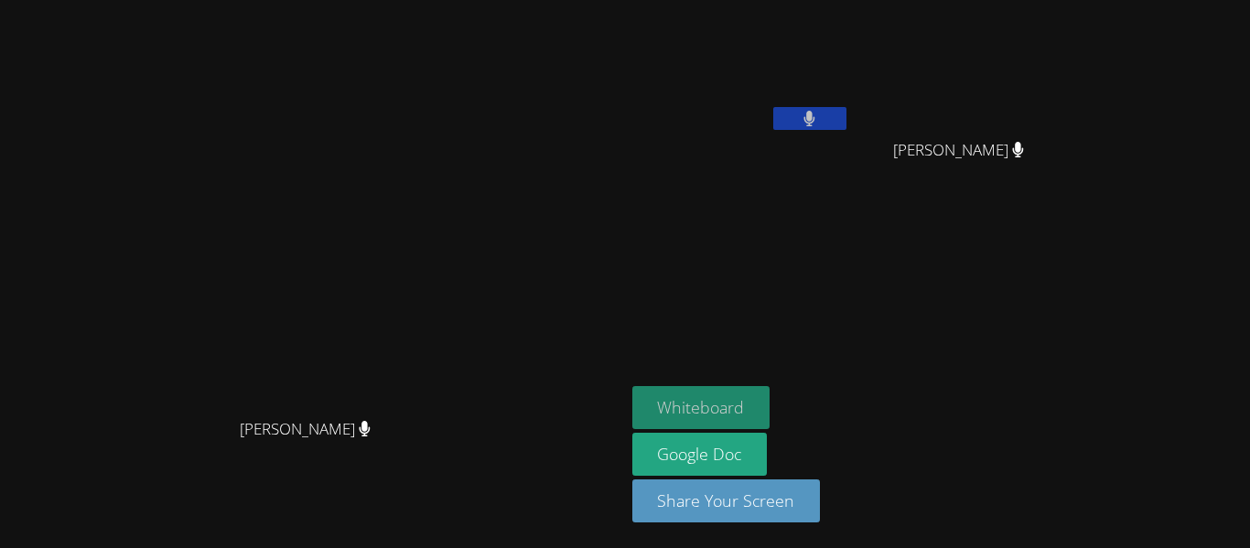
click at [771, 405] on button "Whiteboard" at bounding box center [701, 407] width 138 height 43
click at [1024, 146] on icon at bounding box center [1018, 150] width 11 height 16
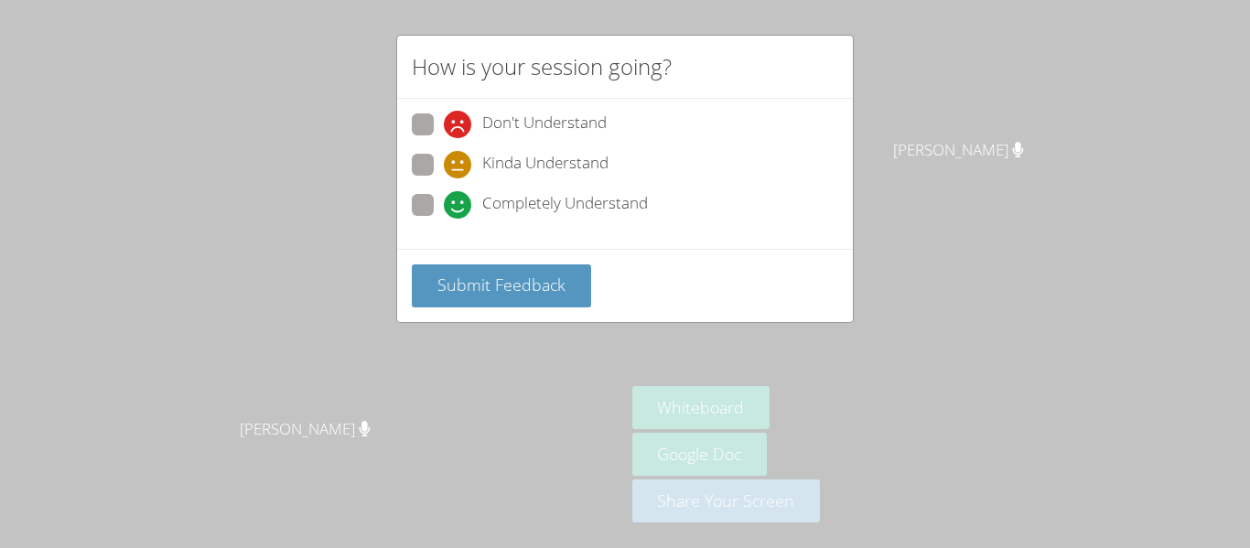
click at [418, 232] on div "Don't Understand Kinda Understand Completely Understand" at bounding box center [625, 174] width 456 height 150
click at [444, 200] on icon at bounding box center [457, 204] width 27 height 27
click at [444, 200] on input "Completely Understand" at bounding box center [452, 202] width 16 height 16
radio input "true"
click at [431, 233] on div "Don't Understand Kinda Understand Completely Understand" at bounding box center [625, 174] width 456 height 150
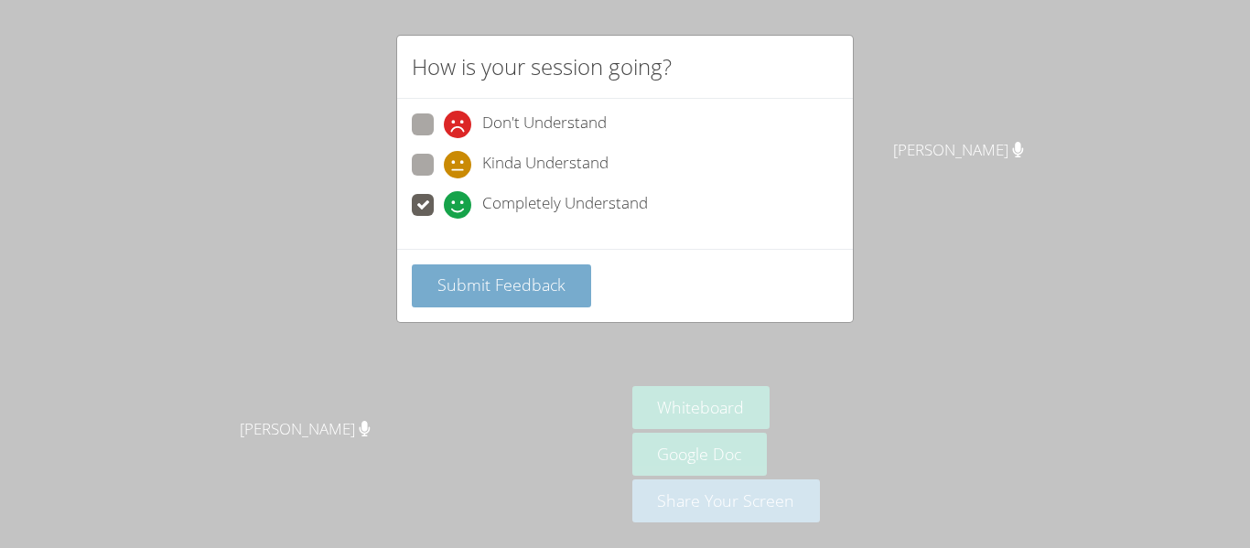
click at [498, 282] on span "Submit Feedback" at bounding box center [501, 285] width 128 height 22
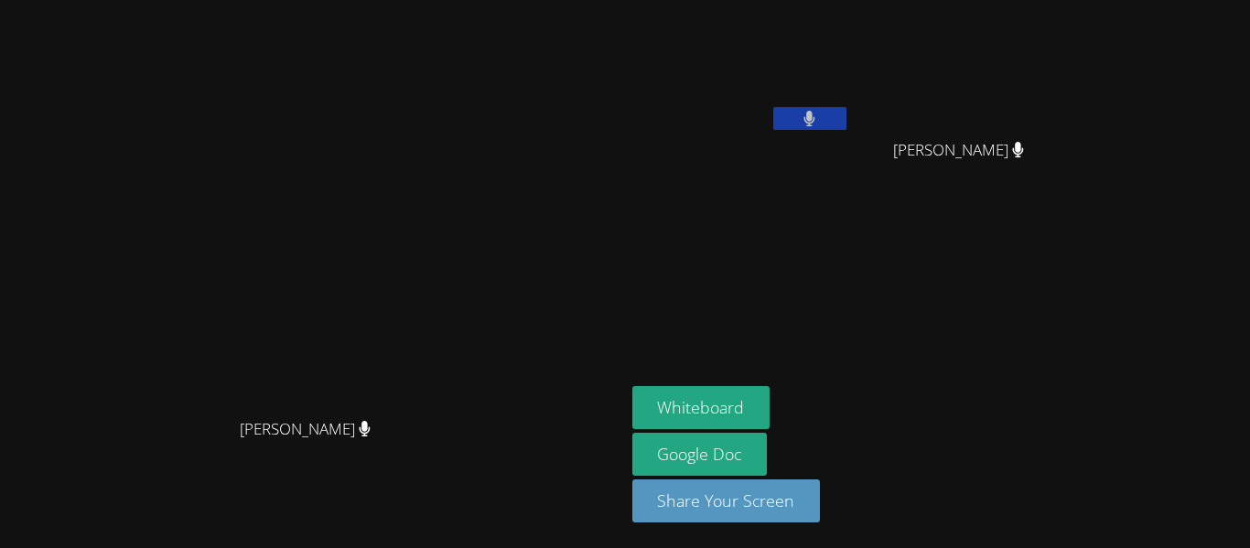
click at [815, 114] on icon at bounding box center [809, 119] width 11 height 16
click at [773, 107] on button at bounding box center [809, 118] width 73 height 23
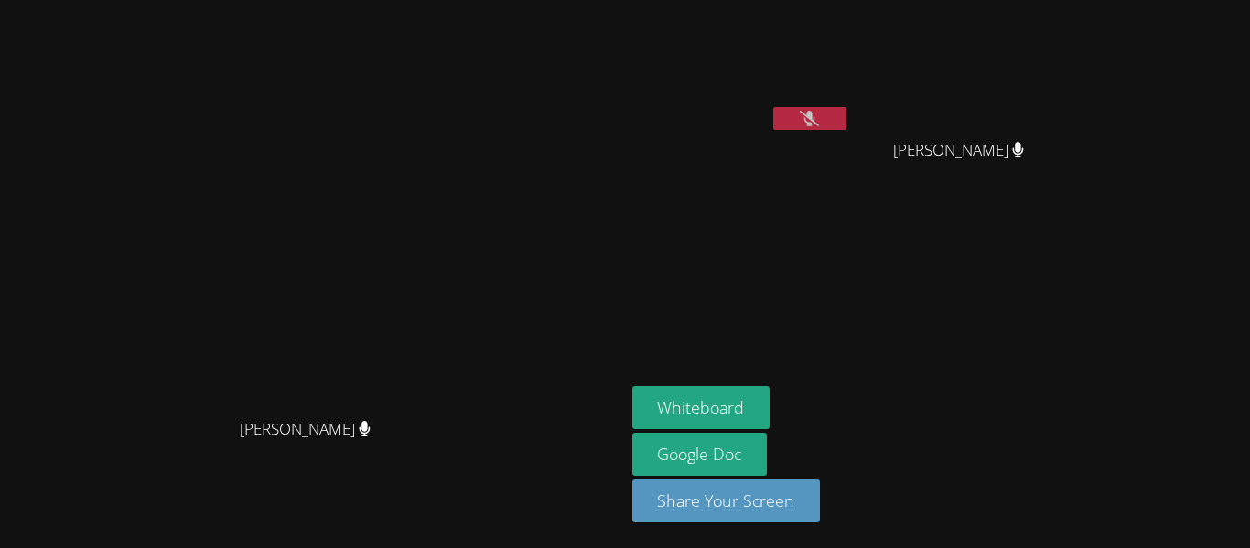
click at [773, 107] on button at bounding box center [809, 118] width 73 height 23
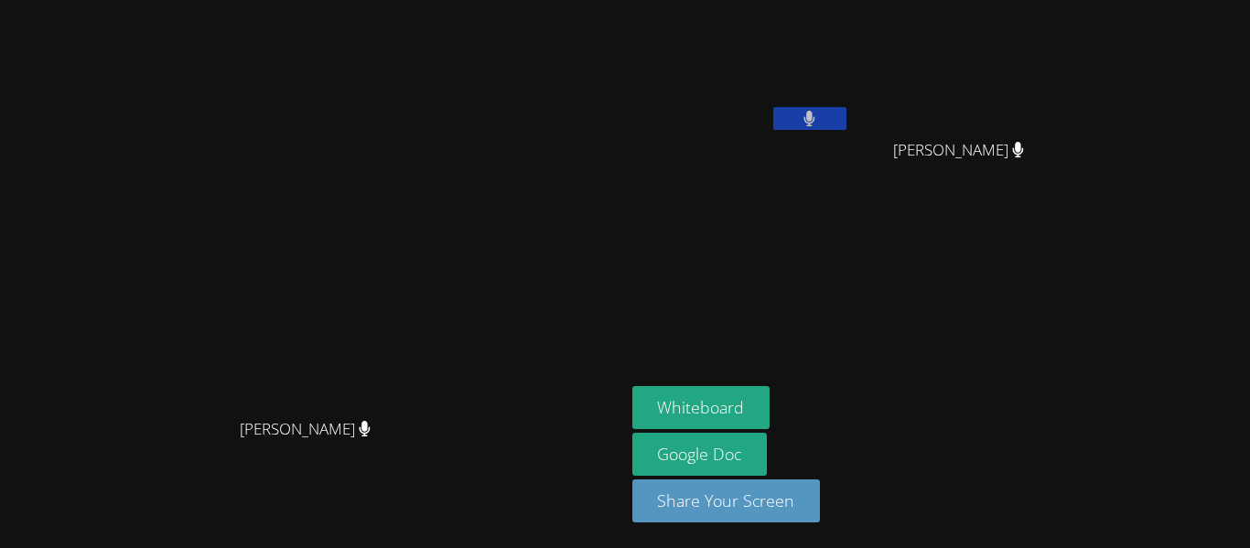
click at [773, 107] on button at bounding box center [809, 118] width 73 height 23
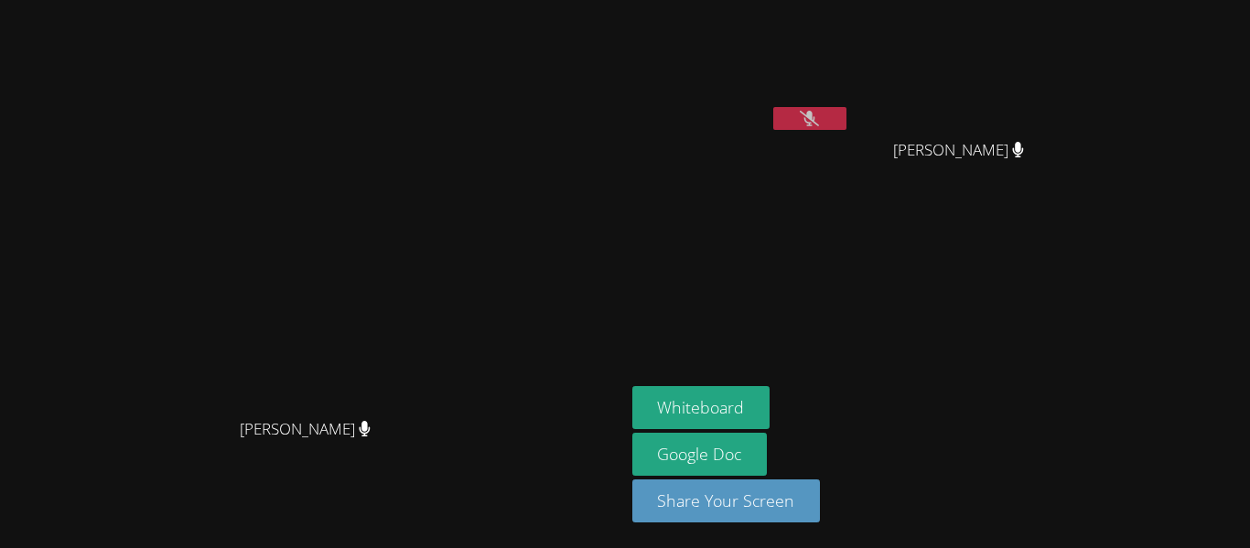
click at [773, 107] on button at bounding box center [809, 118] width 73 height 23
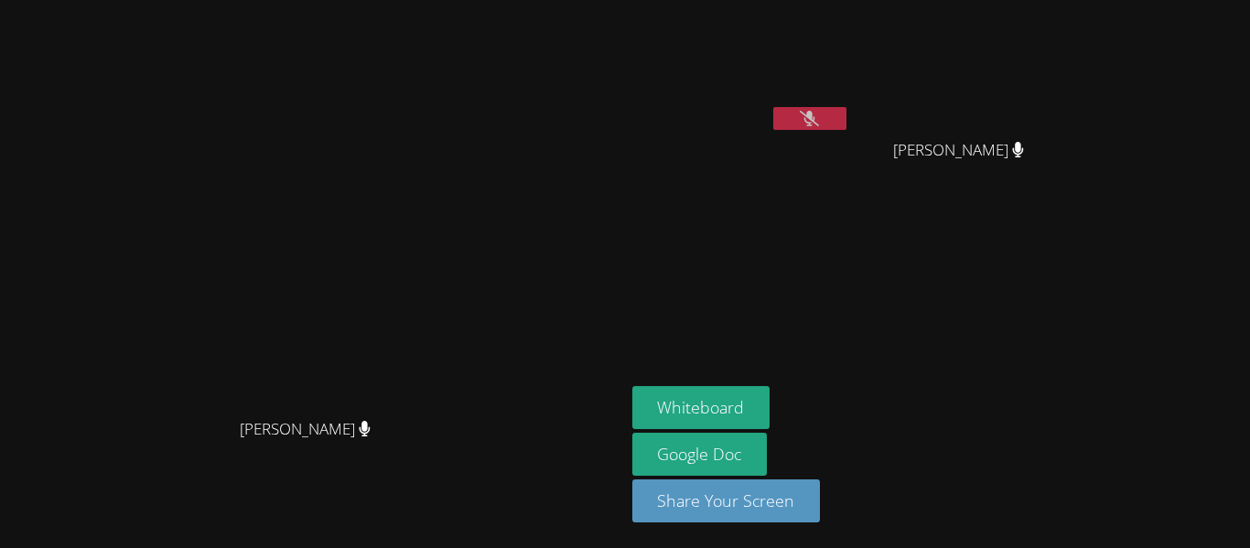
click at [773, 107] on button at bounding box center [809, 118] width 73 height 23
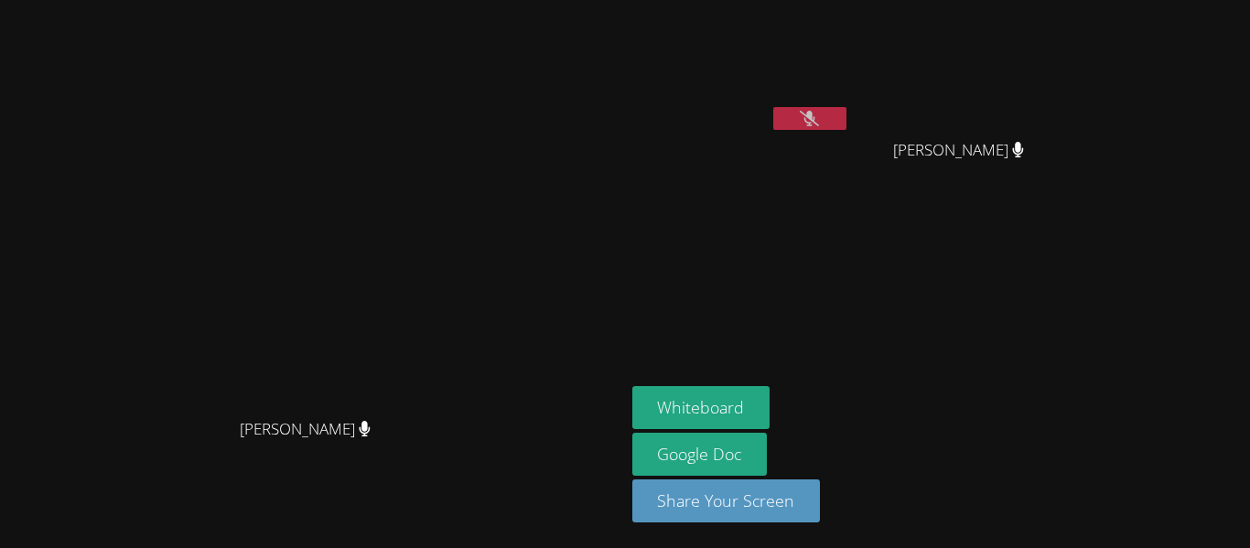
click at [773, 107] on button at bounding box center [809, 118] width 73 height 23
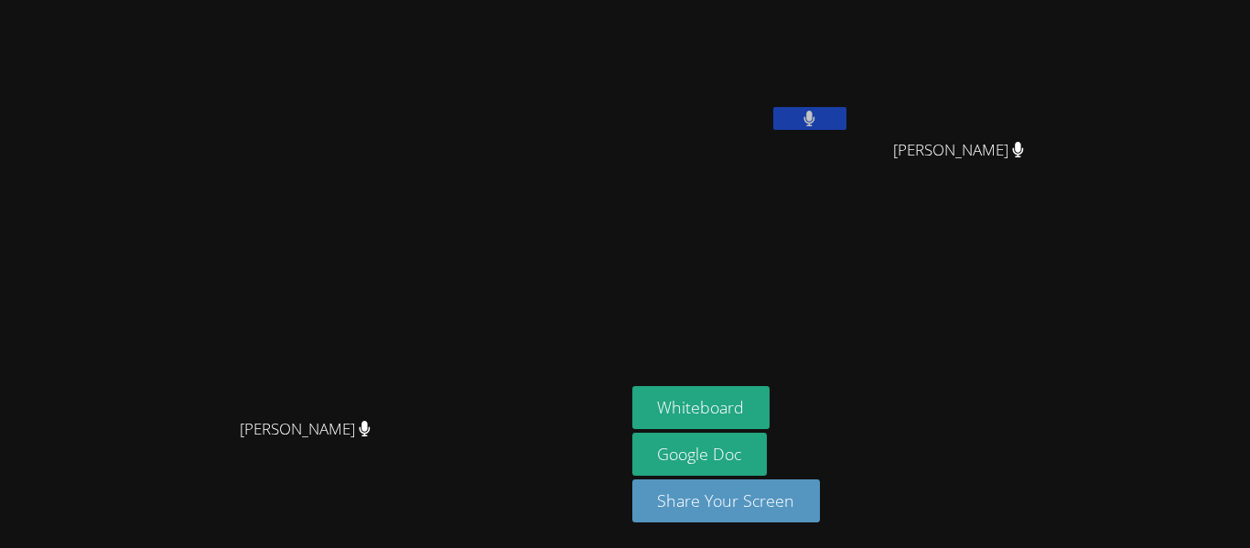
click at [773, 107] on button at bounding box center [809, 118] width 73 height 23
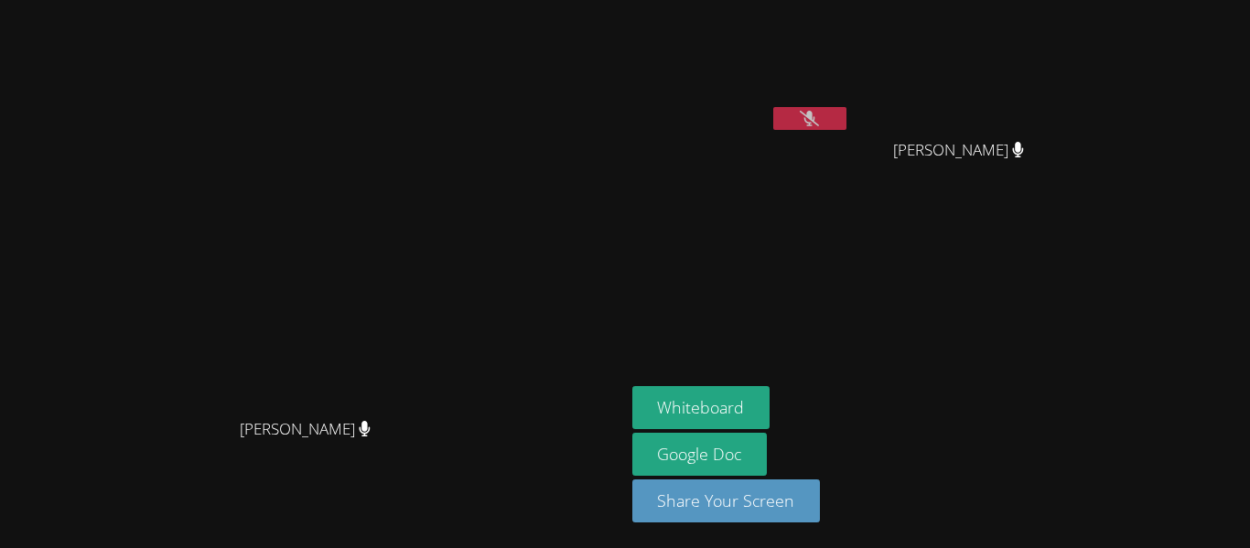
click at [773, 107] on button at bounding box center [809, 118] width 73 height 23
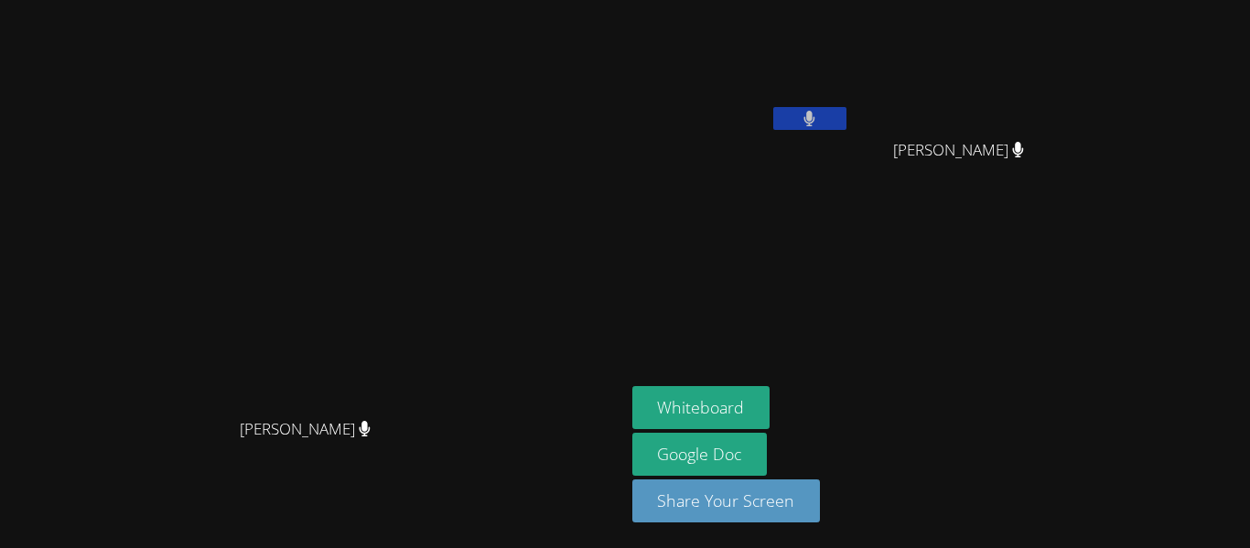
click at [773, 107] on button at bounding box center [809, 118] width 73 height 23
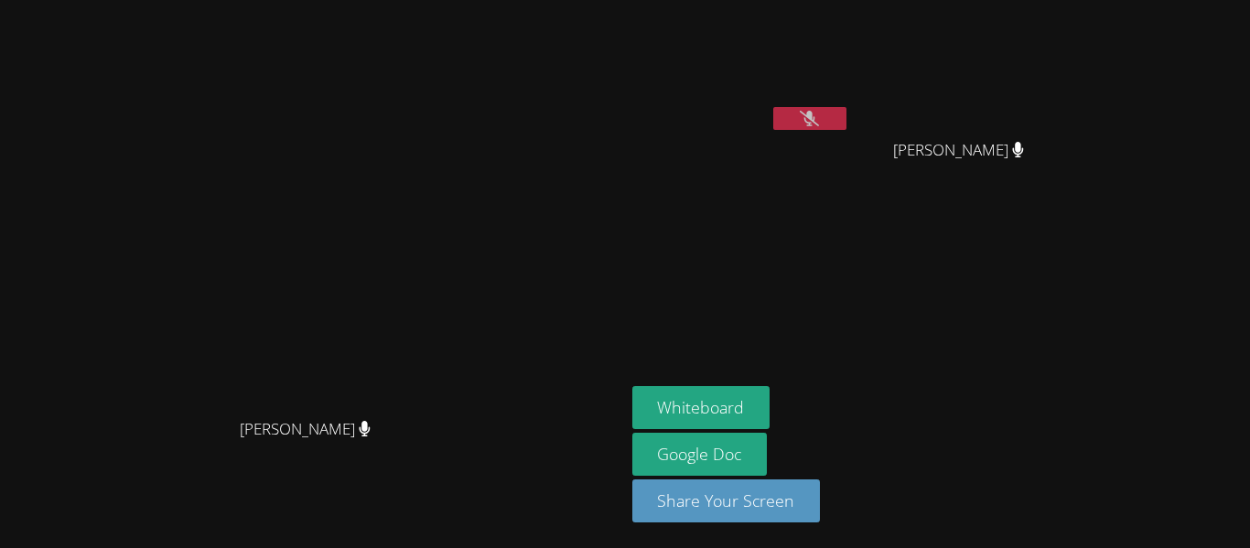
click at [773, 107] on button at bounding box center [809, 118] width 73 height 23
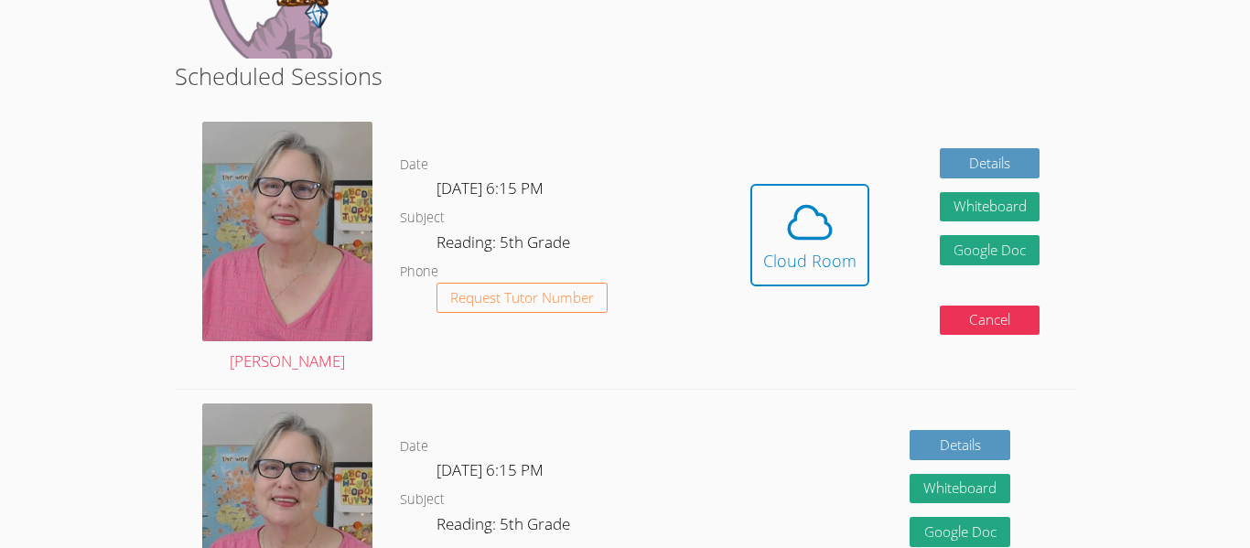
scroll to position [421, 0]
